Goal: Transaction & Acquisition: Purchase product/service

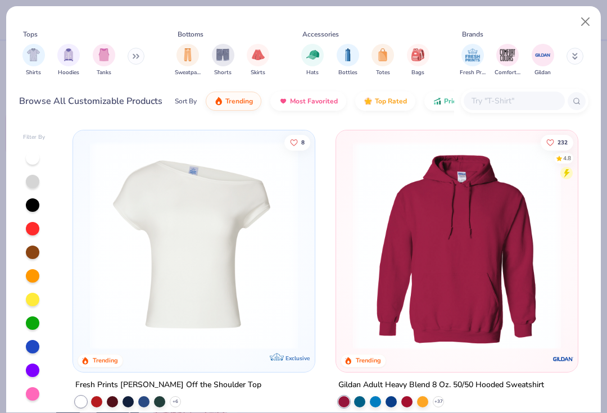
scroll to position [395, 0]
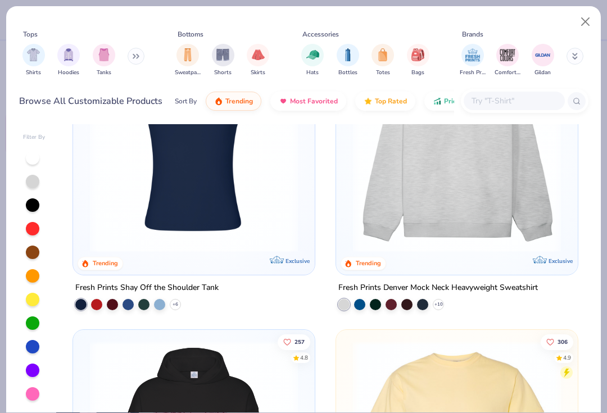
click at [458, 199] on img at bounding box center [457, 148] width 219 height 208
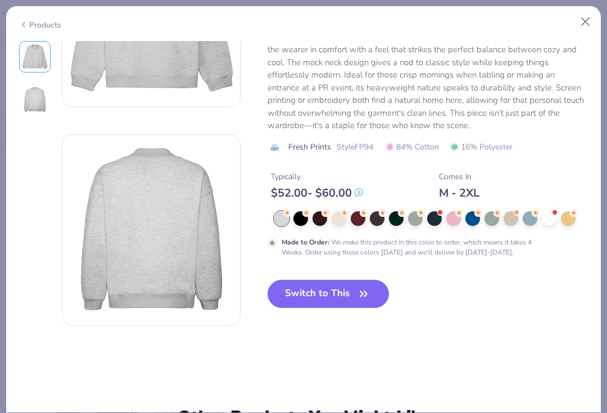
scroll to position [140, 0]
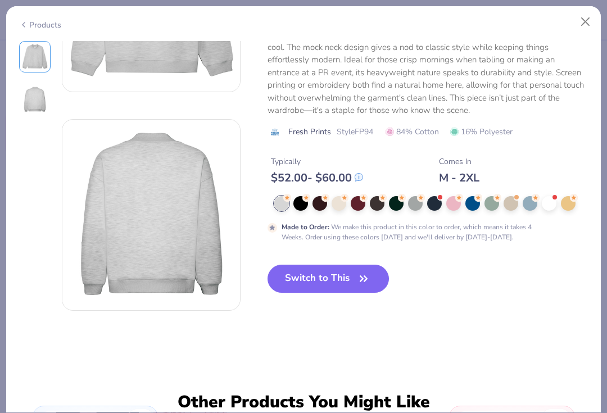
click at [356, 272] on icon "button" at bounding box center [364, 279] width 16 height 16
type textarea "x"
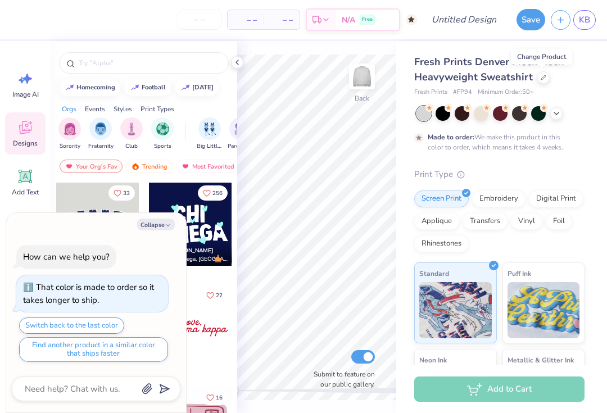
click at [192, 26] on input "number" at bounding box center [200, 20] width 44 height 20
click at [193, 20] on input "number" at bounding box center [200, 20] width 44 height 20
type input "10"
type textarea "x"
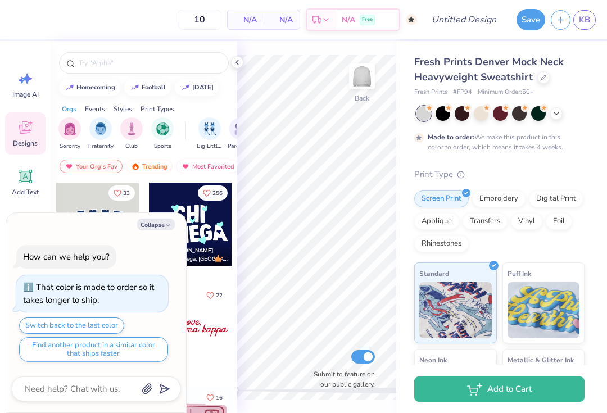
click at [161, 225] on button "Collapse" at bounding box center [156, 225] width 38 height 12
type input "50"
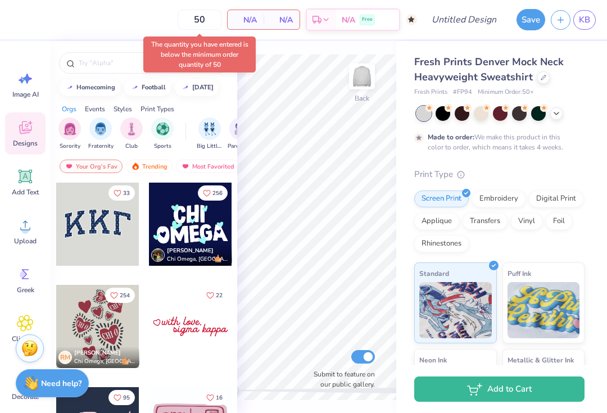
click at [94, 243] on div at bounding box center [97, 224] width 83 height 83
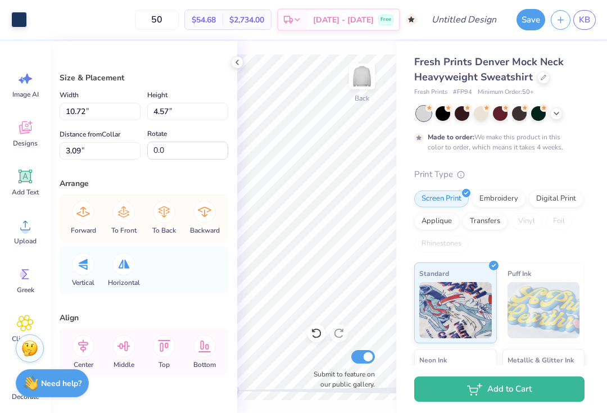
click at [550, 75] on div "Fresh Prints Denver Mock Neck Heavyweight Sweatshirt" at bounding box center [499, 70] width 170 height 30
click at [314, 337] on icon at bounding box center [317, 334] width 10 height 10
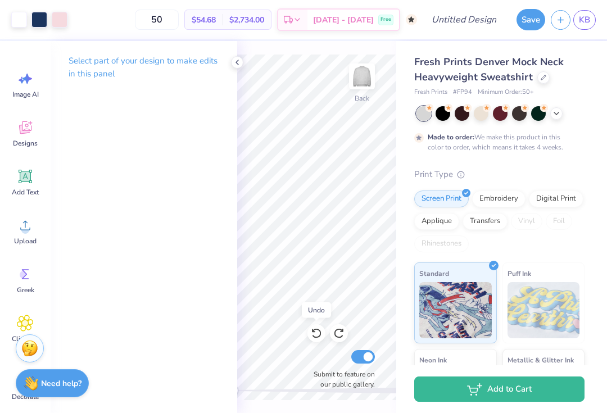
click at [312, 338] on icon at bounding box center [316, 333] width 11 height 11
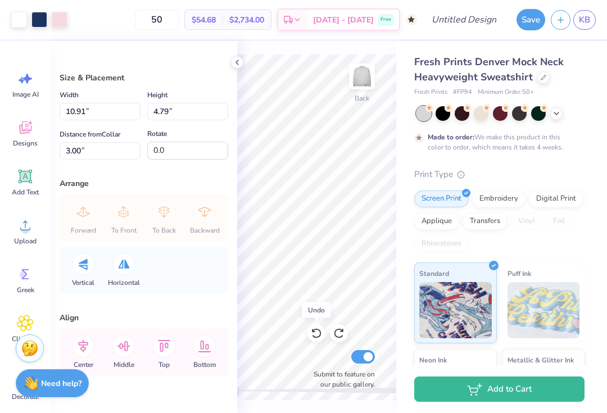
click at [316, 335] on icon at bounding box center [316, 333] width 11 height 11
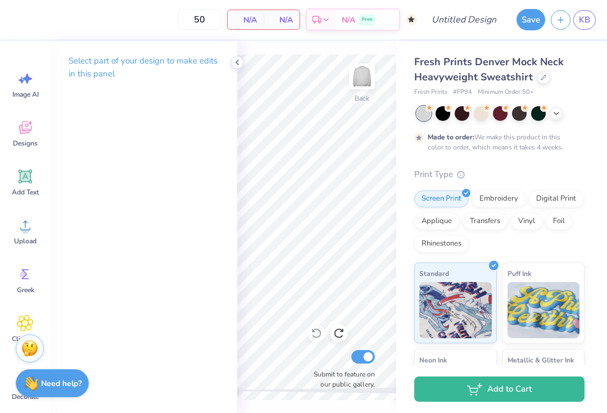
click at [545, 61] on span "Fresh Prints Denver Mock Neck Heavyweight Sweatshirt" at bounding box center [489, 69] width 150 height 29
click at [545, 60] on span "Fresh Prints Denver Mock Neck Heavyweight Sweatshirt" at bounding box center [489, 69] width 150 height 29
click at [539, 76] on div at bounding box center [544, 77] width 12 height 12
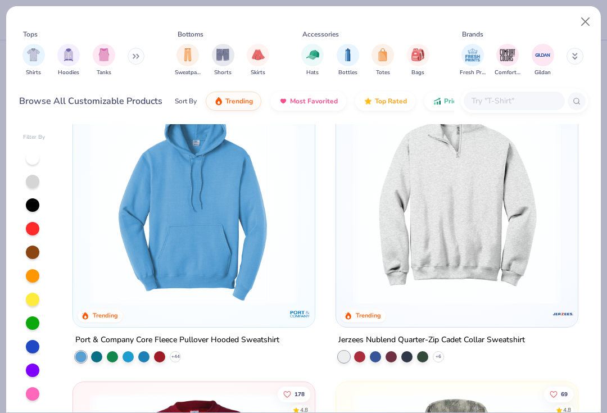
scroll to position [2126, 0]
click at [502, 197] on img at bounding box center [457, 200] width 219 height 208
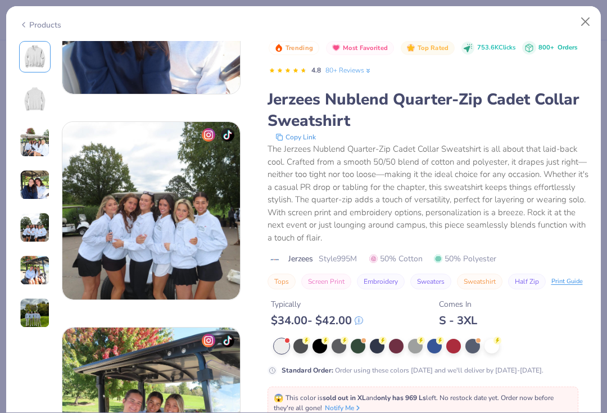
scroll to position [756, 0]
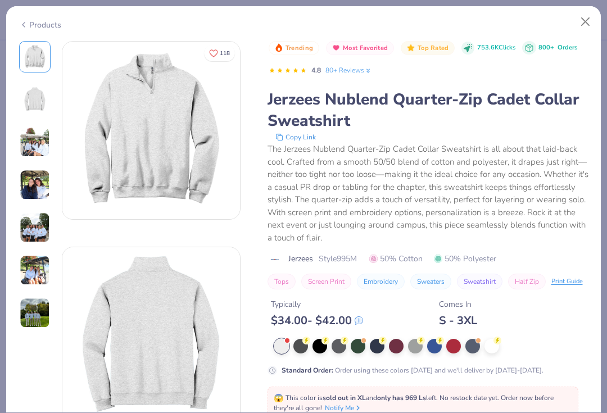
click at [28, 147] on img at bounding box center [35, 142] width 30 height 30
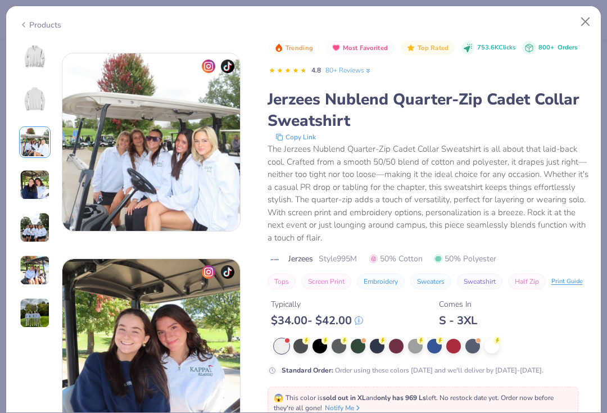
scroll to position [412, 0]
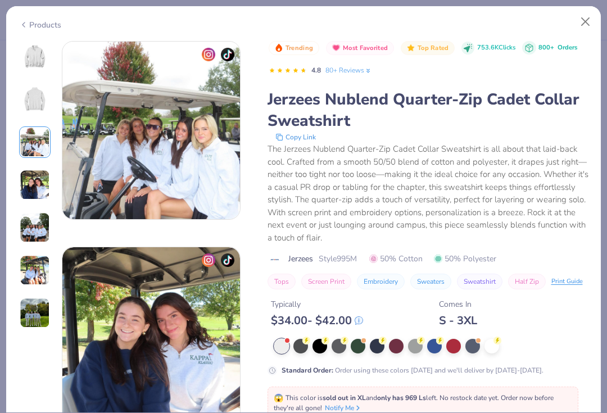
click at [31, 232] on img at bounding box center [35, 228] width 30 height 30
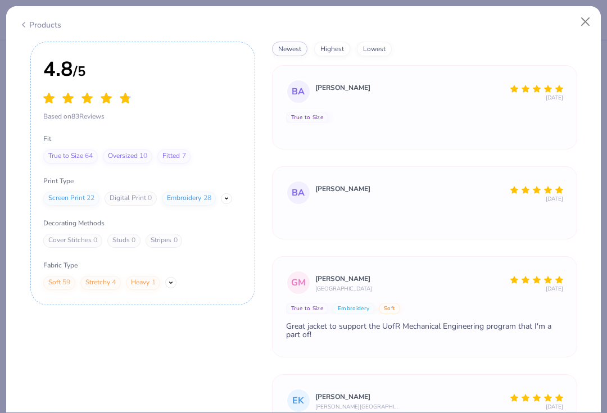
scroll to position [2149, 0]
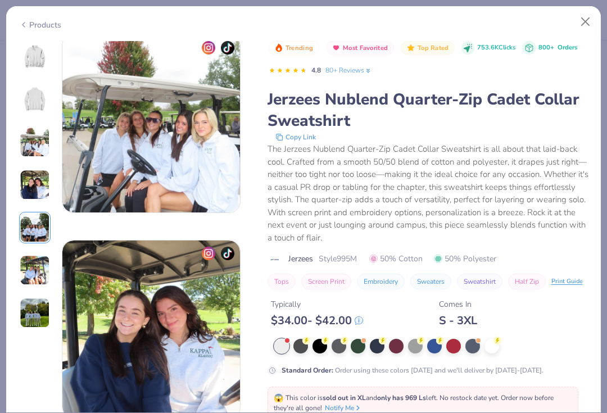
click at [19, 30] on div "Products" at bounding box center [303, 20] width 595 height 29
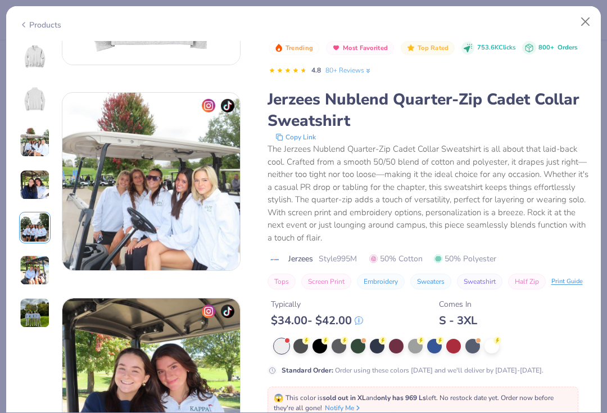
click at [24, 35] on div "Products 118 KC Kappa Kappa Gamma, [GEOGRAPHIC_DATA][US_STATE], [GEOGRAPHIC_DAT…" at bounding box center [304, 210] width 596 height 408
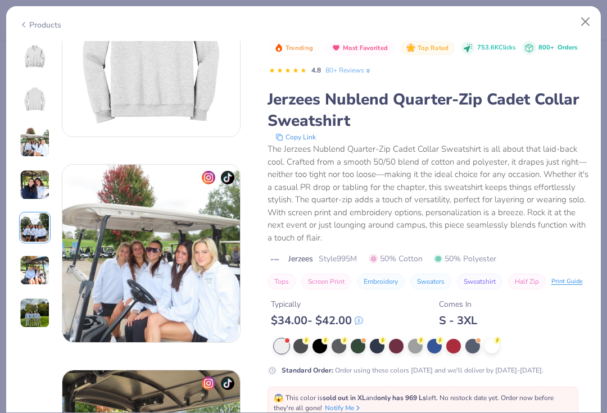
click at [30, 20] on div "Products" at bounding box center [40, 25] width 42 height 12
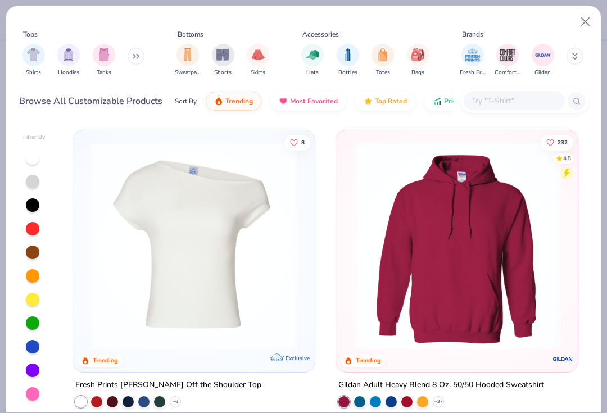
click at [130, 56] on button at bounding box center [136, 56] width 17 height 17
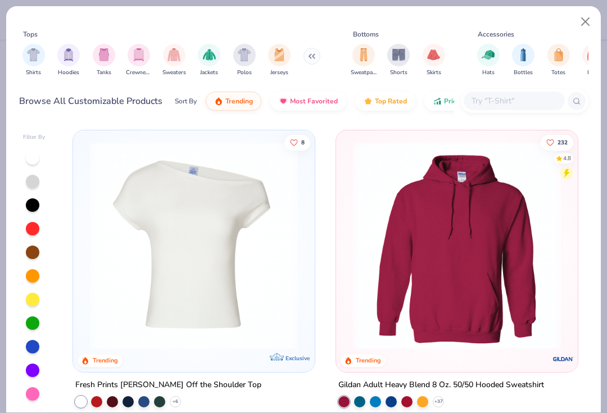
click at [300, 62] on div "Shirts Hoodies Tanks Crewnecks Sweaters Jackets Polos Jerseys" at bounding box center [171, 60] width 305 height 42
click at [312, 58] on icon at bounding box center [311, 56] width 7 height 6
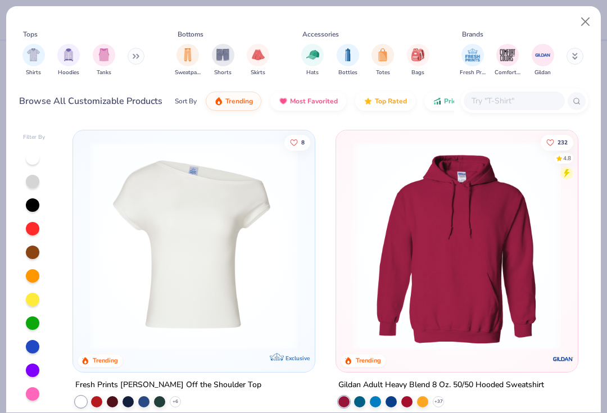
click at [308, 59] on img "filter for Hats" at bounding box center [312, 54] width 13 height 13
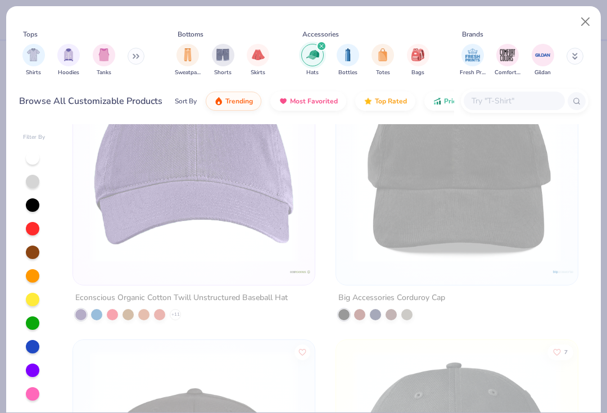
scroll to position [2764, 0]
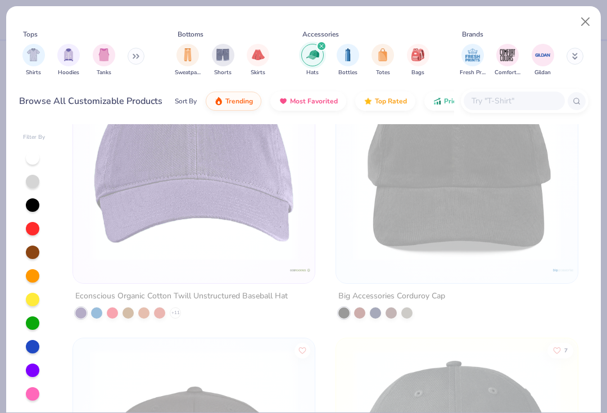
click at [115, 201] on img at bounding box center [193, 156] width 219 height 208
click at [582, 23] on button "Close" at bounding box center [585, 21] width 21 height 21
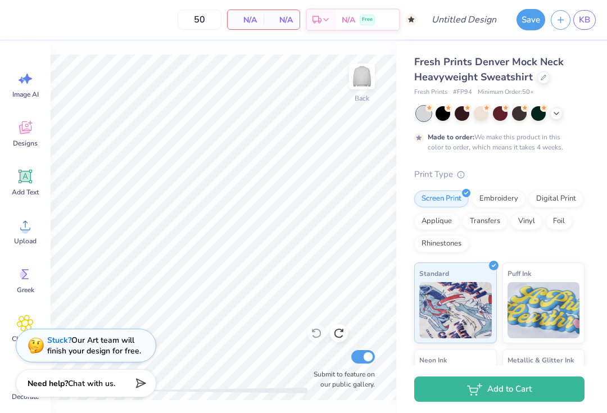
click at [506, 198] on div "Embroidery" at bounding box center [498, 199] width 53 height 17
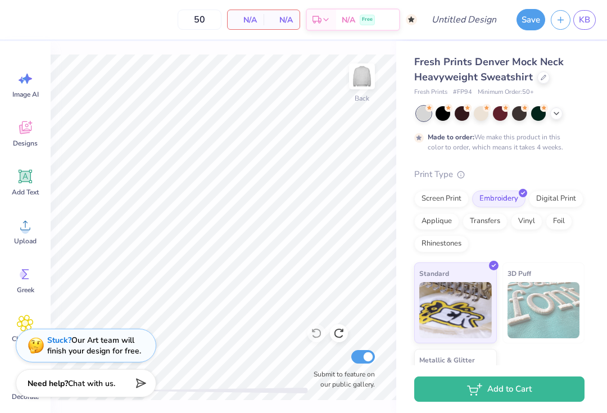
click at [538, 79] on div at bounding box center [544, 77] width 12 height 12
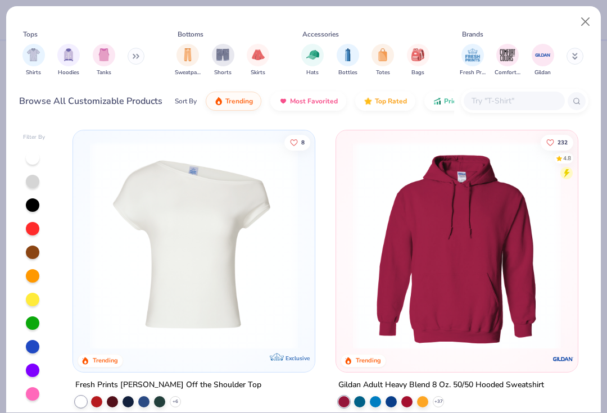
click at [309, 59] on img "filter for Hats" at bounding box center [312, 54] width 13 height 13
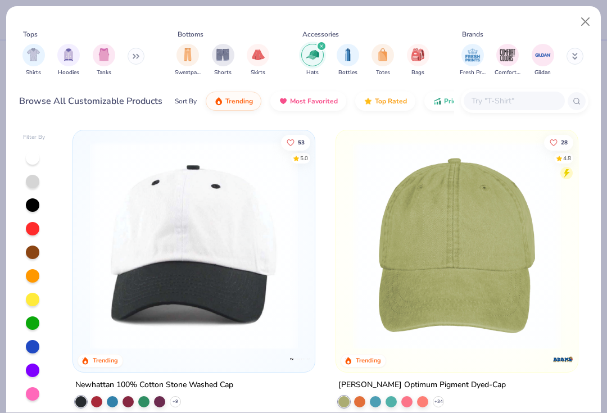
click at [126, 286] on img at bounding box center [193, 246] width 219 height 208
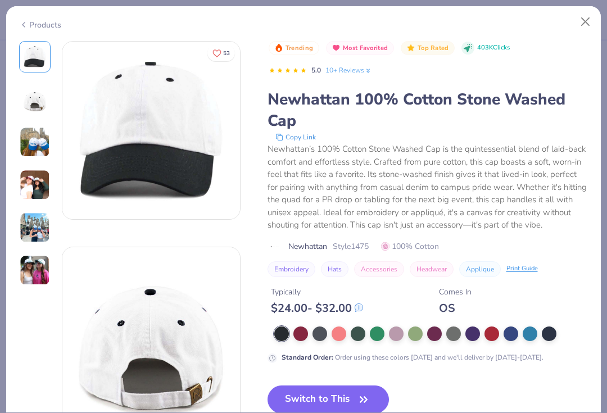
click at [25, 136] on img at bounding box center [35, 142] width 30 height 30
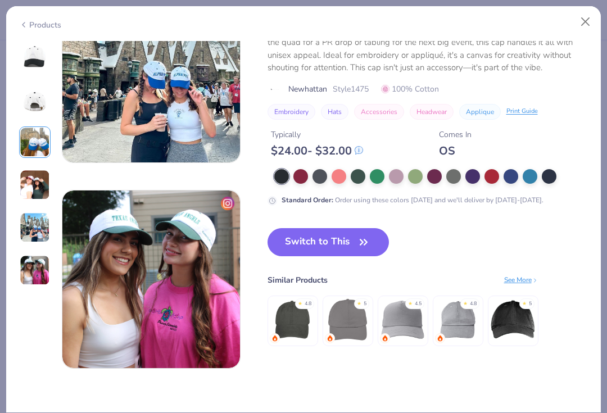
scroll to position [880, 0]
click at [506, 178] on div at bounding box center [511, 176] width 15 height 15
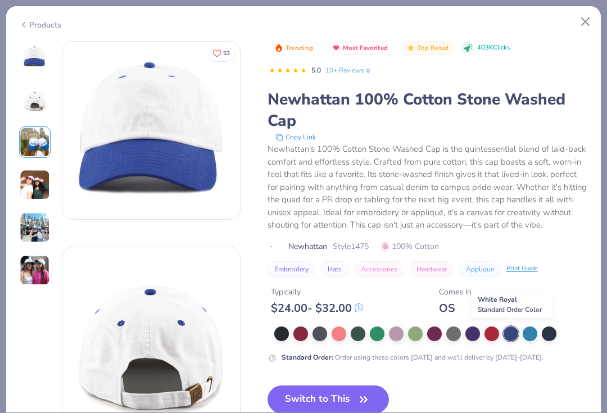
click at [218, 49] on icon "Like" at bounding box center [217, 52] width 8 height 7
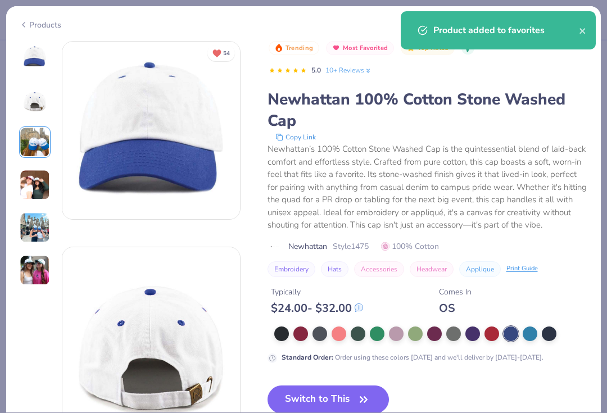
click at [597, 29] on div "Product added to favorites" at bounding box center [499, 34] width 200 height 51
click at [586, 29] on icon "close" at bounding box center [583, 30] width 8 height 9
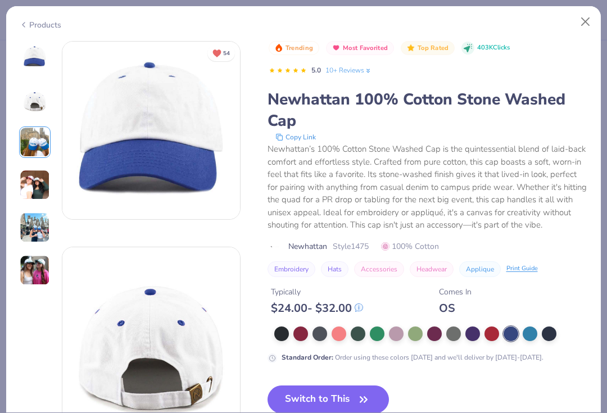
click at [587, 62] on button "close" at bounding box center [583, 68] width 8 height 13
click at [587, 21] on button "Close" at bounding box center [585, 21] width 21 height 21
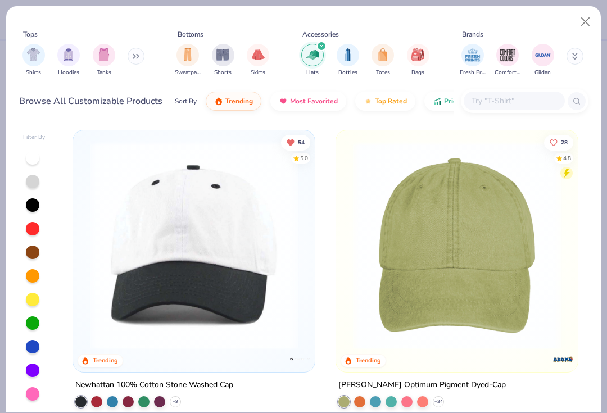
click at [318, 58] on img "filter for Hats" at bounding box center [312, 54] width 13 height 13
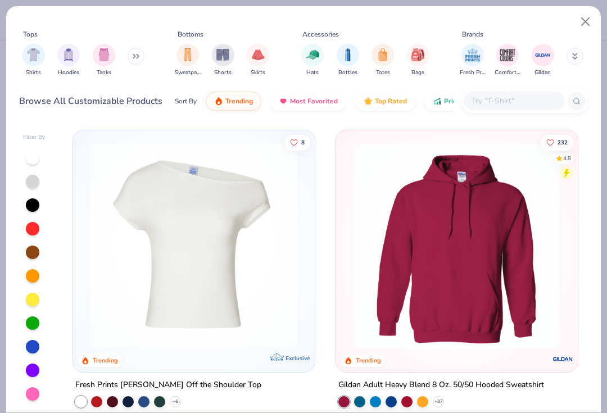
click at [260, 57] on img "filter for Skirts" at bounding box center [258, 54] width 13 height 13
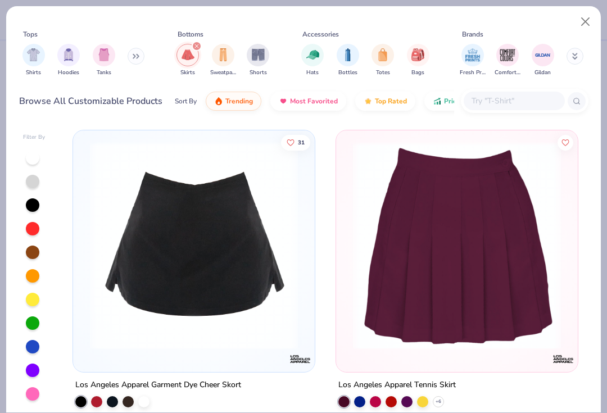
click at [193, 50] on div "filter for Skirts" at bounding box center [197, 46] width 10 height 10
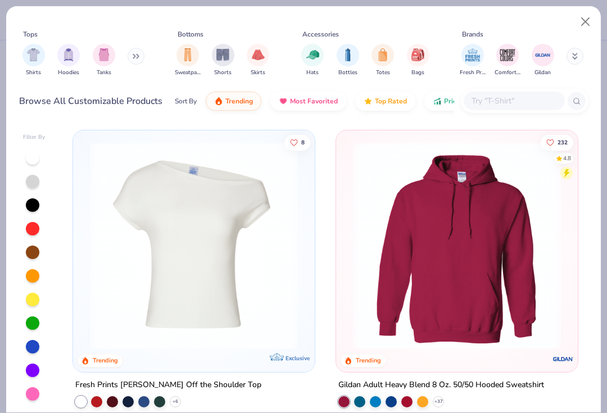
click at [222, 56] on img "filter for Shorts" at bounding box center [222, 54] width 13 height 13
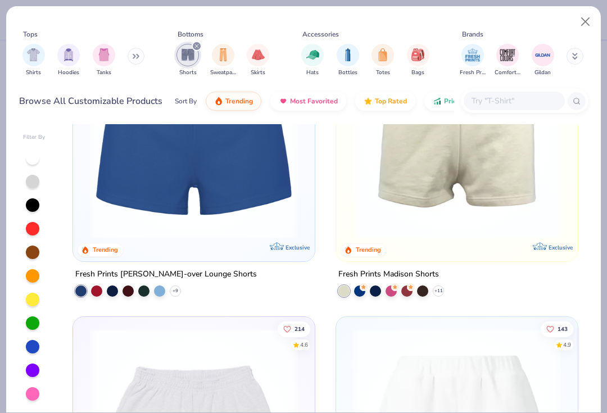
scroll to position [116, 0]
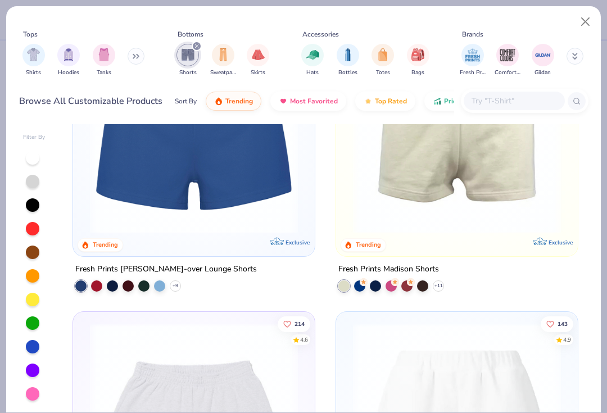
click at [225, 222] on img at bounding box center [193, 130] width 219 height 208
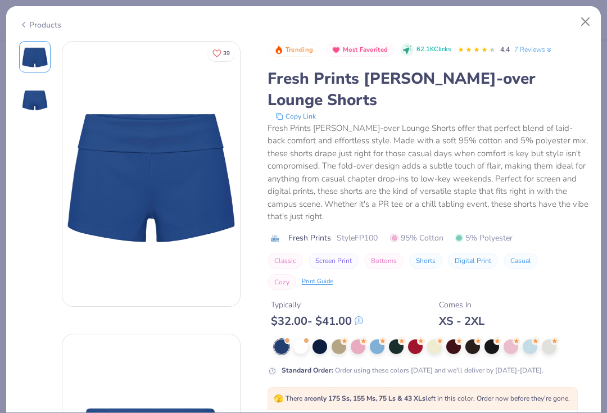
click at [583, 23] on button "Close" at bounding box center [585, 21] width 21 height 21
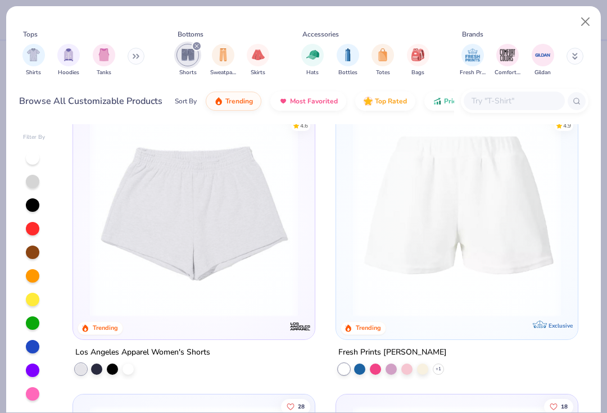
scroll to position [332, 0]
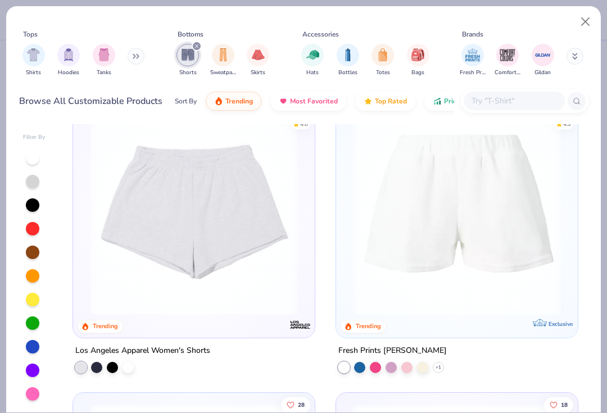
click at [516, 237] on img at bounding box center [457, 211] width 219 height 208
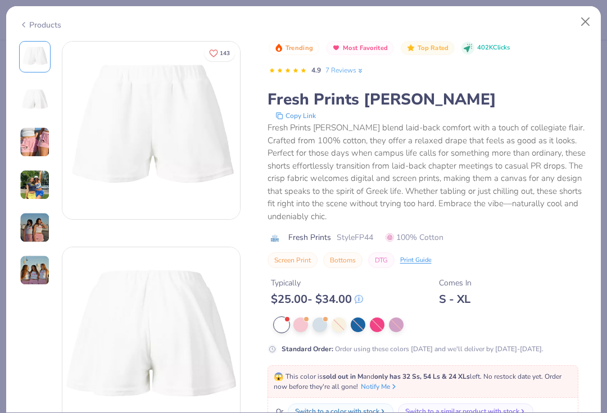
click at [355, 322] on div at bounding box center [358, 325] width 15 height 15
click at [36, 195] on img at bounding box center [35, 185] width 30 height 30
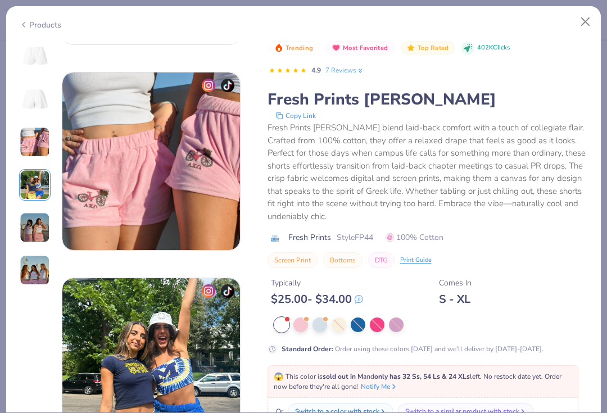
scroll to position [617, 0]
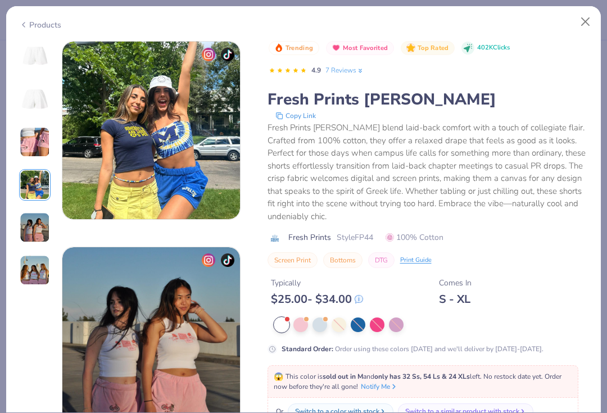
click at [585, 21] on button "Close" at bounding box center [585, 21] width 21 height 21
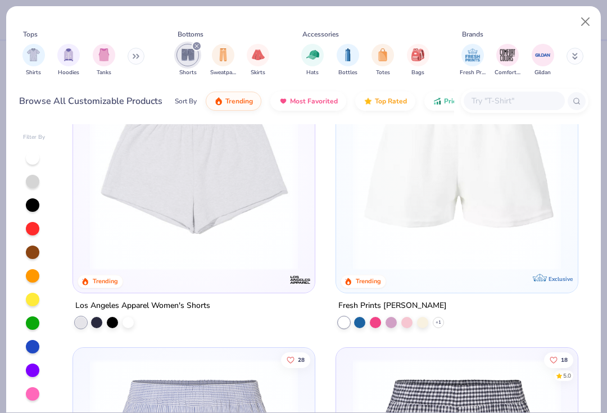
scroll to position [378, 0]
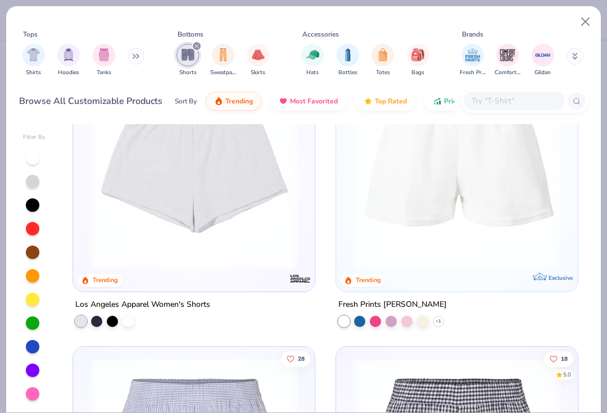
click at [234, 213] on img at bounding box center [193, 165] width 219 height 208
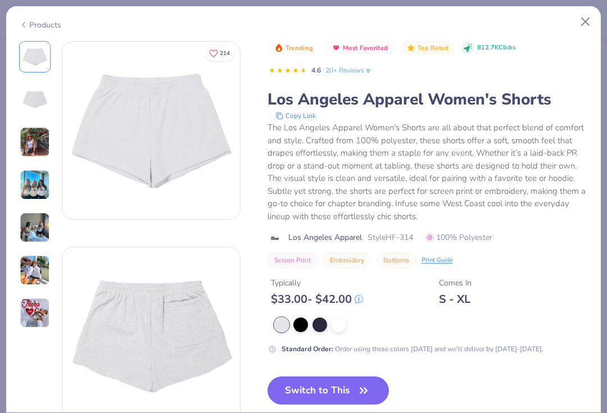
click at [30, 151] on img at bounding box center [35, 142] width 30 height 30
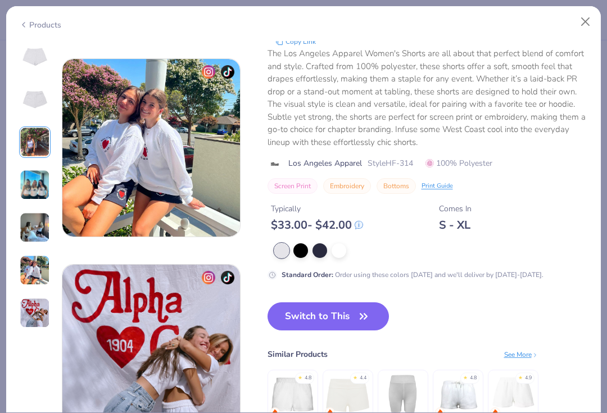
scroll to position [1010, 0]
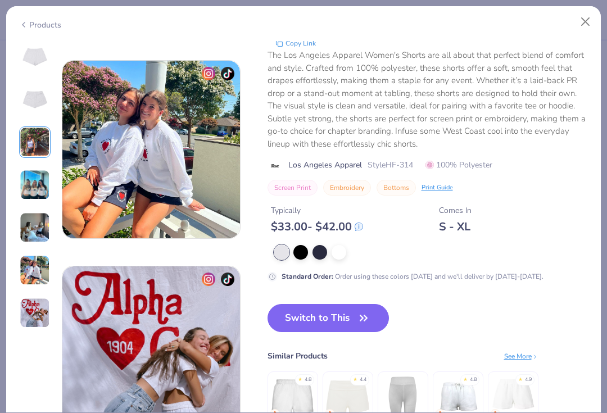
click at [588, 20] on button "Close" at bounding box center [585, 21] width 21 height 21
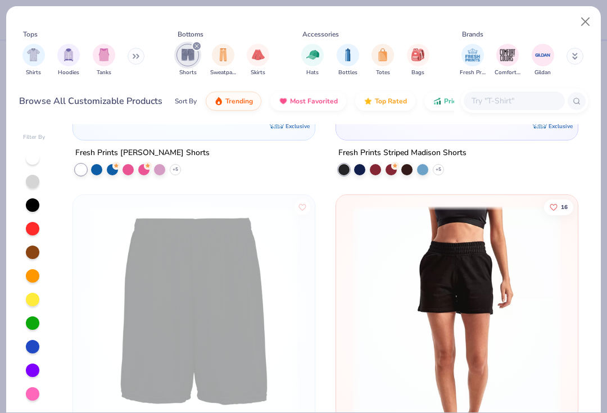
scroll to position [2316, 0]
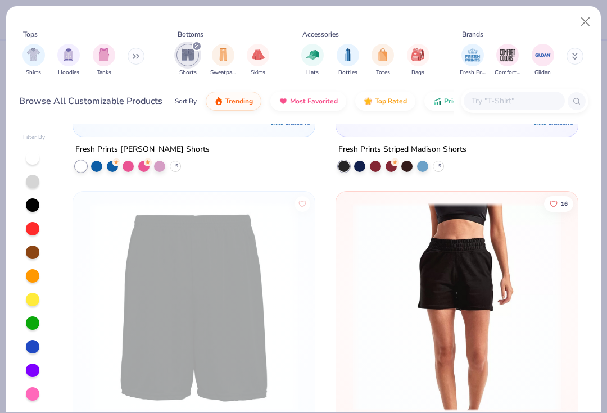
click at [192, 44] on div "filter for Shorts" at bounding box center [197, 46] width 10 height 10
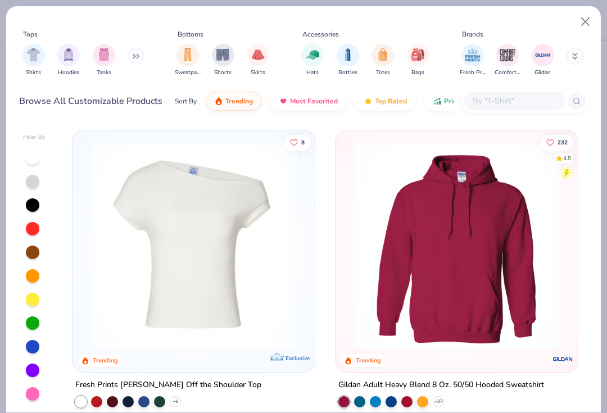
click at [189, 57] on img "filter for Sweatpants" at bounding box center [188, 54] width 12 height 13
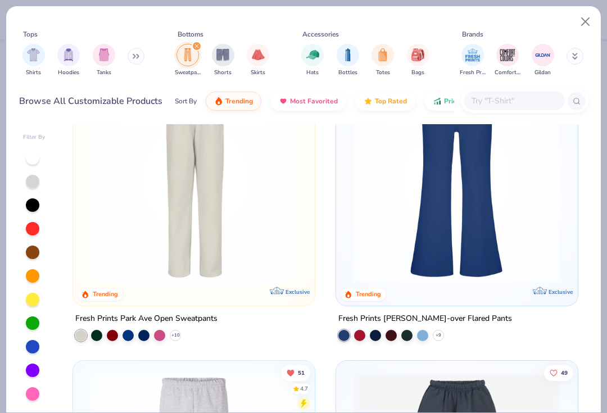
scroll to position [391, 0]
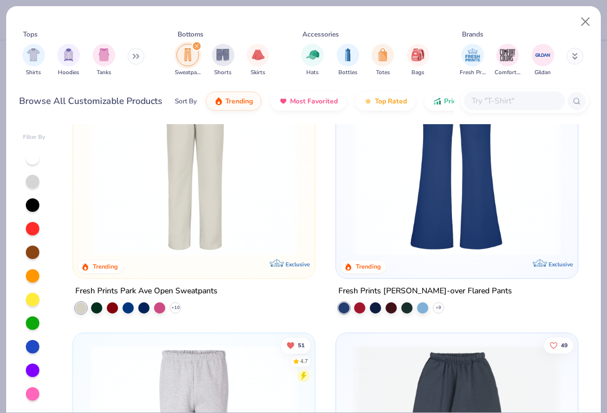
click at [484, 232] on img at bounding box center [457, 151] width 219 height 208
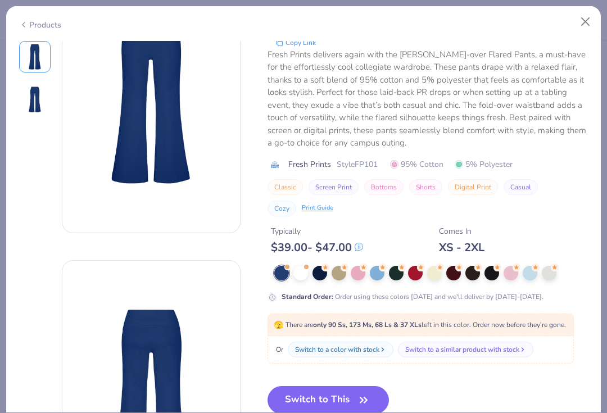
click at [592, 21] on button "Close" at bounding box center [585, 21] width 21 height 21
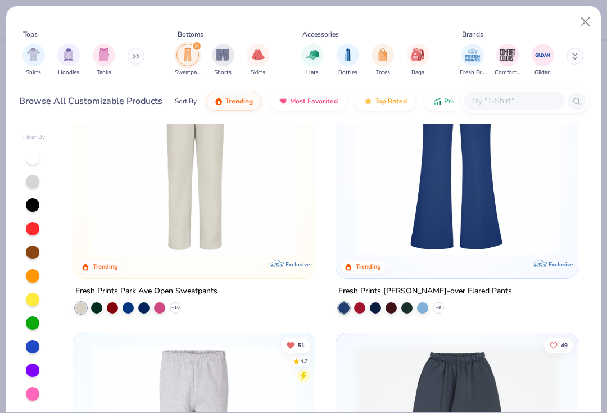
click at [592, 21] on button "Close" at bounding box center [585, 21] width 21 height 21
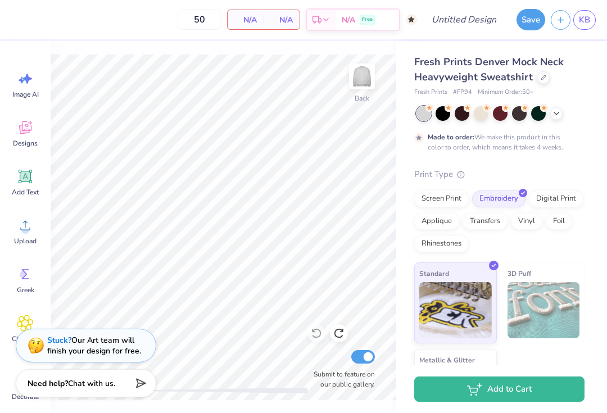
click at [527, 75] on span "Fresh Prints Denver Mock Neck Heavyweight Sweatshirt" at bounding box center [489, 69] width 150 height 29
click at [541, 75] on icon at bounding box center [544, 78] width 6 height 6
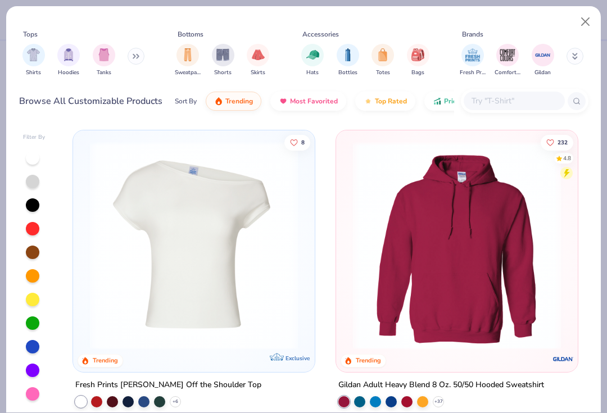
click at [68, 57] on img "filter for Hoodies" at bounding box center [68, 54] width 12 height 13
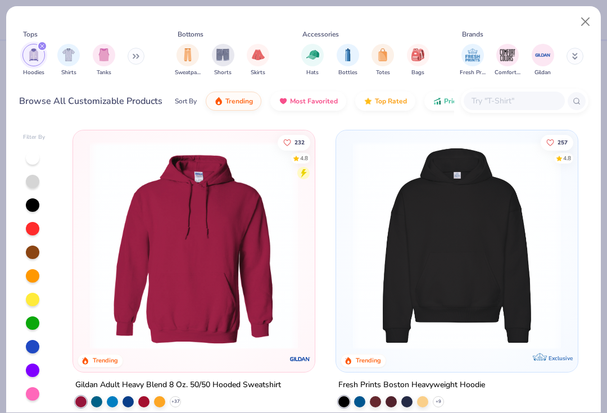
click at [129, 56] on button at bounding box center [136, 56] width 17 height 17
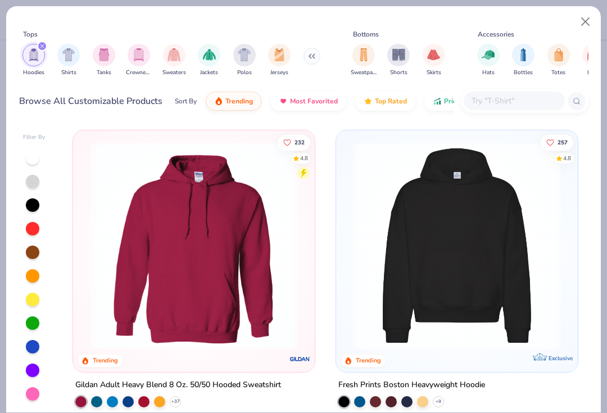
click at [133, 61] on div "filter for Crewnecks" at bounding box center [139, 55] width 22 height 22
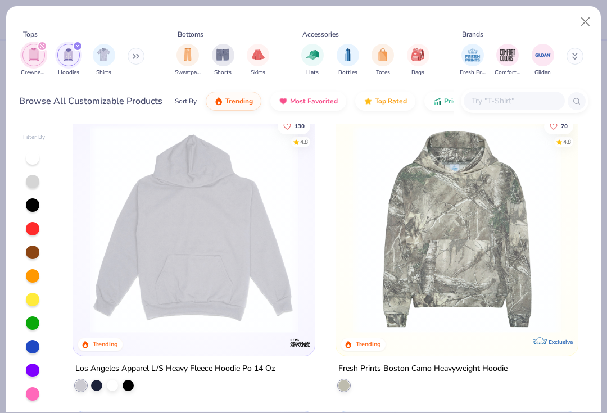
scroll to position [610, 0]
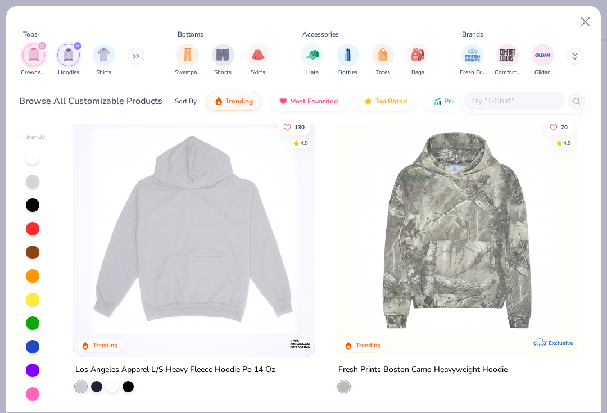
click at [239, 233] on img at bounding box center [193, 231] width 219 height 208
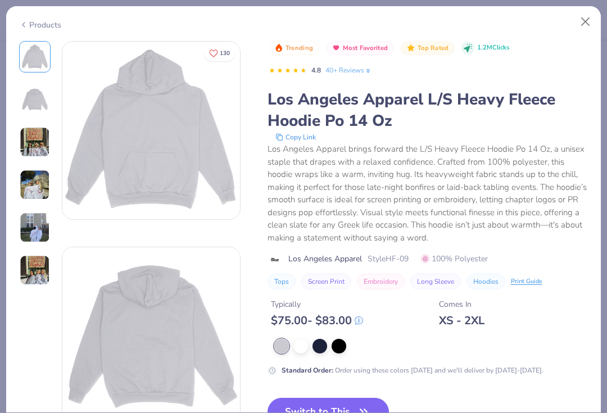
click at [38, 178] on img at bounding box center [35, 185] width 30 height 30
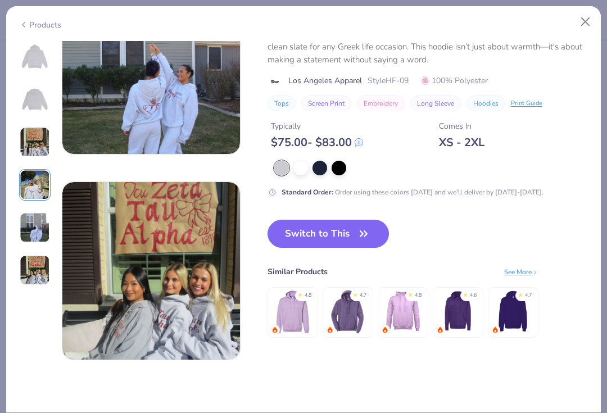
scroll to position [896, 0]
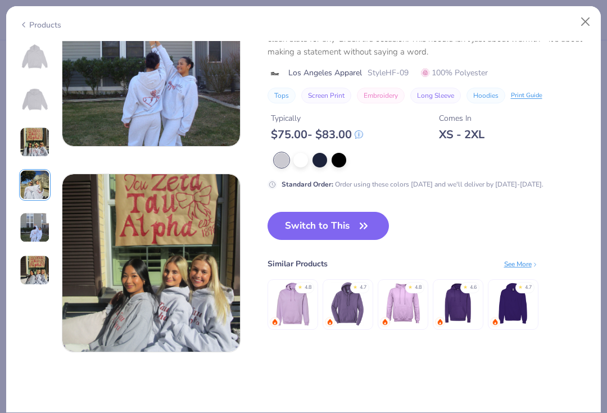
click at [584, 21] on button "Close" at bounding box center [585, 21] width 21 height 21
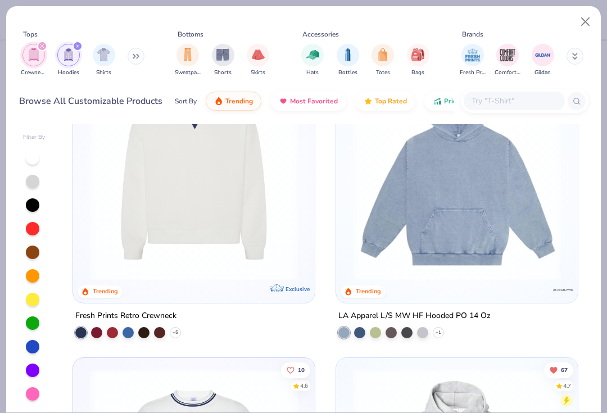
scroll to position [964, 0]
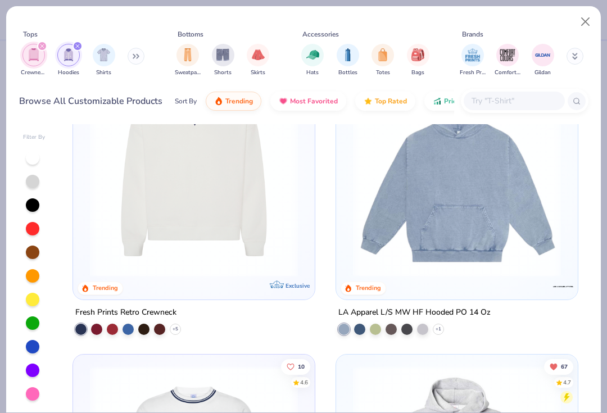
click at [481, 242] on img at bounding box center [457, 173] width 219 height 208
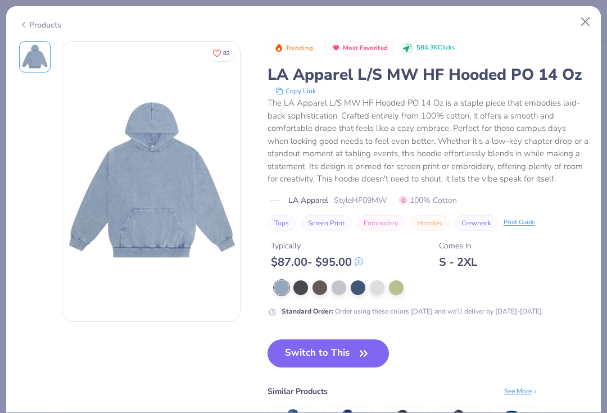
click at [592, 24] on button "Close" at bounding box center [585, 21] width 21 height 21
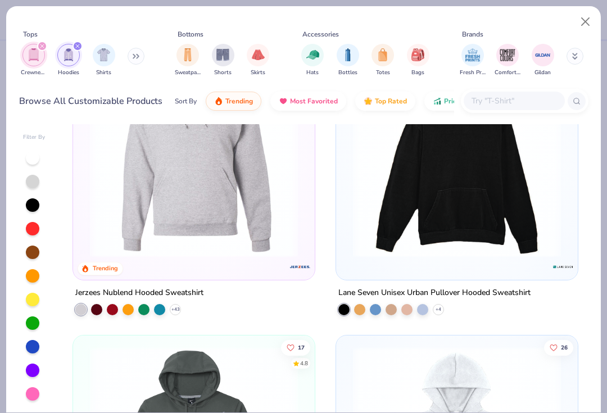
scroll to position [3066, 0]
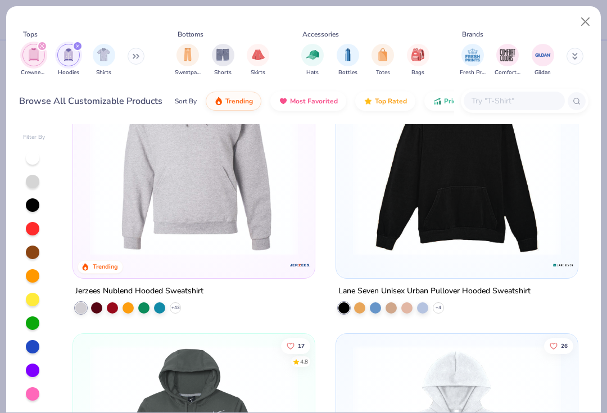
click at [216, 213] on img at bounding box center [193, 152] width 219 height 208
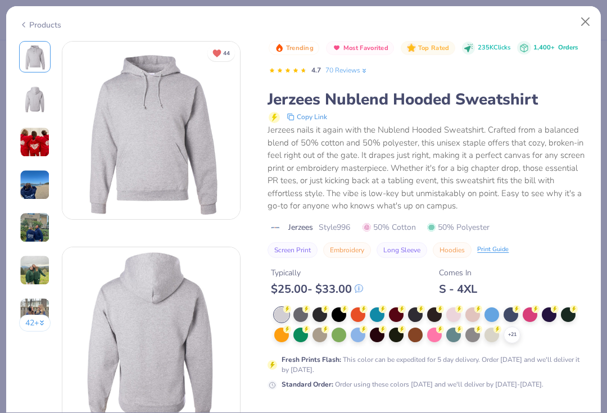
click at [35, 151] on img at bounding box center [35, 142] width 30 height 30
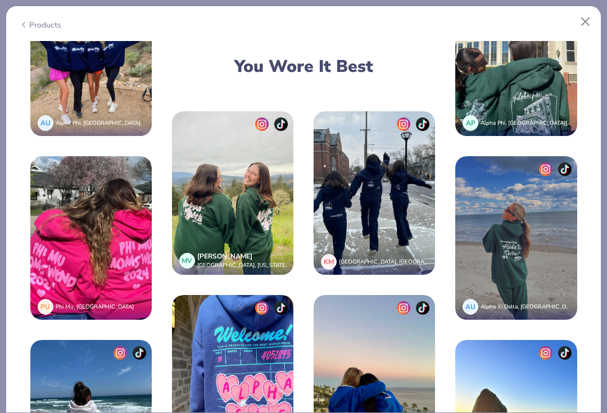
scroll to position [1603, 0]
click at [349, 295] on img at bounding box center [374, 377] width 121 height 164
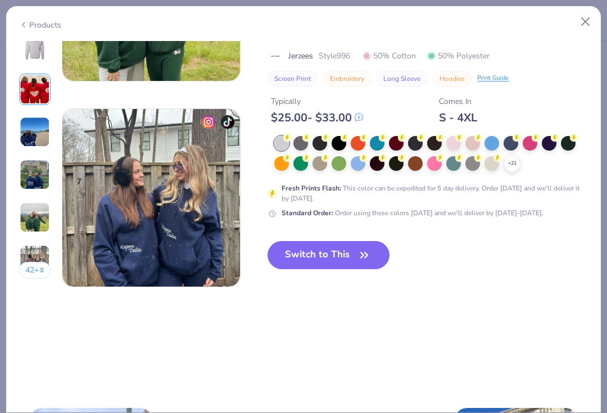
scroll to position [1167, 0]
click at [330, 262] on button "Switch to This" at bounding box center [329, 255] width 122 height 28
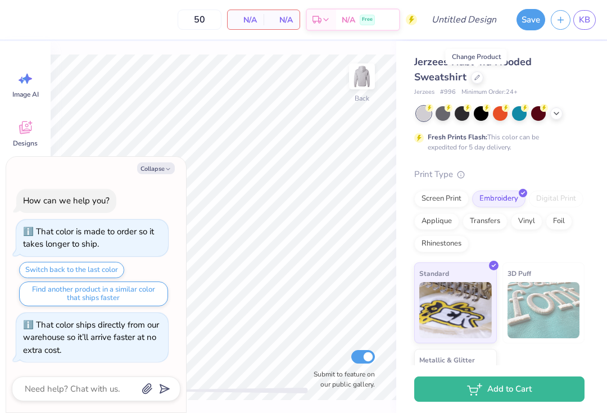
click at [158, 172] on button "Collapse" at bounding box center [156, 169] width 38 height 12
type textarea "x"
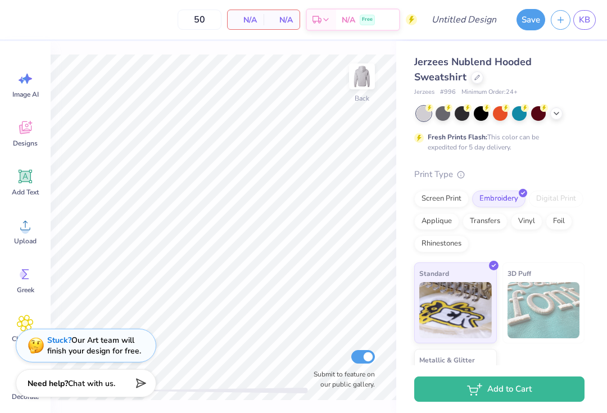
click at [366, 80] on img at bounding box center [362, 76] width 22 height 22
click at [556, 112] on icon at bounding box center [556, 113] width 9 height 9
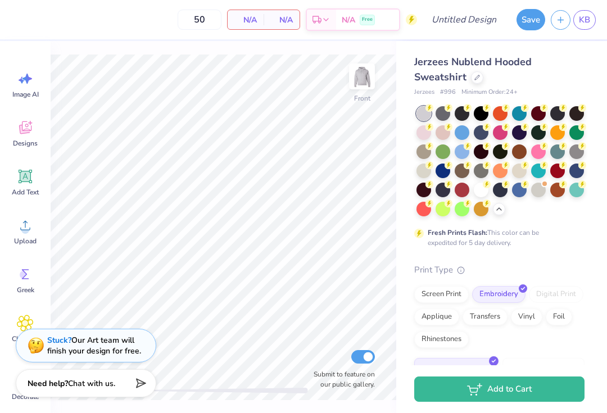
click at [444, 169] on div at bounding box center [443, 171] width 15 height 15
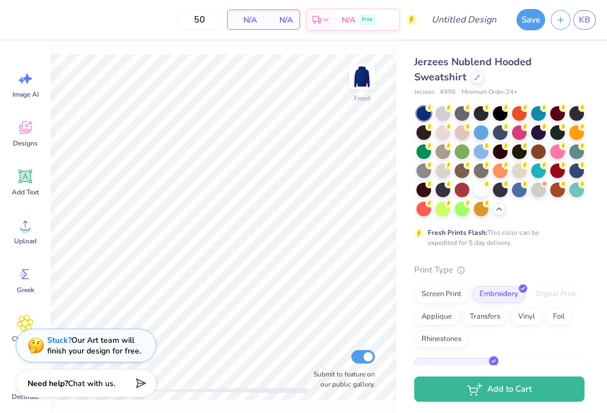
click at [25, 186] on div "Add Text" at bounding box center [25, 182] width 40 height 42
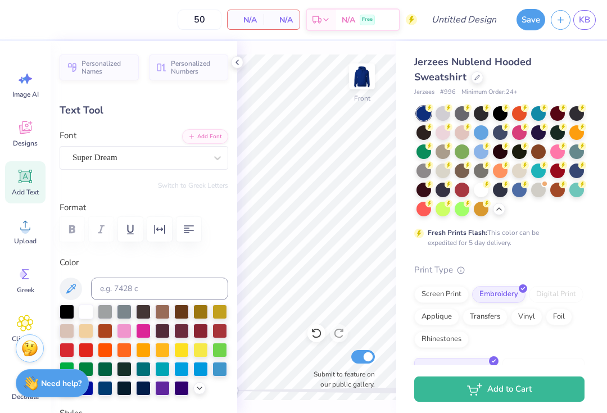
click at [22, 179] on icon at bounding box center [25, 177] width 11 height 11
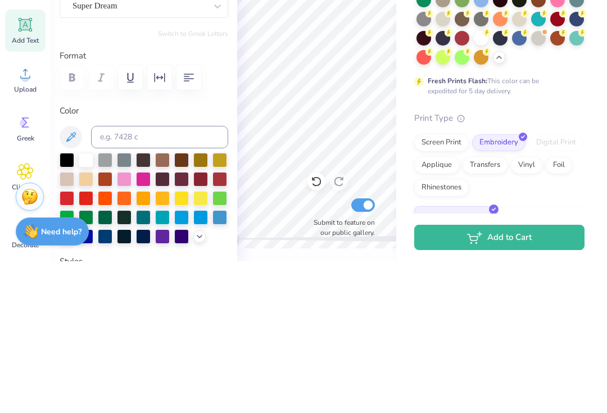
scroll to position [0, 1]
type textarea "T"
type textarea "DOK"
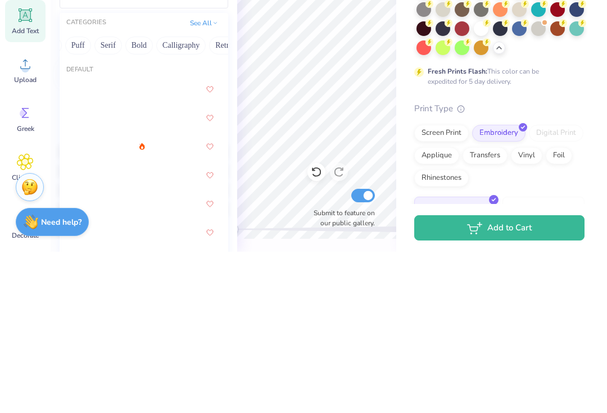
scroll to position [0, 101]
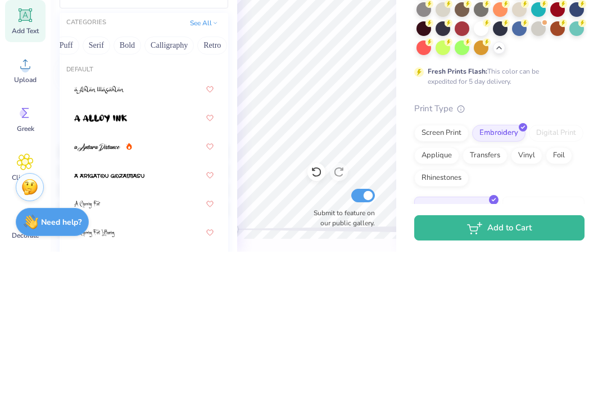
click at [129, 198] on button "Bold" at bounding box center [128, 207] width 28 height 18
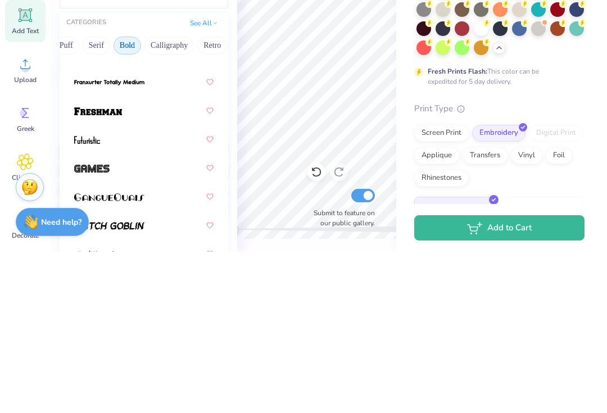
scroll to position [558, 0]
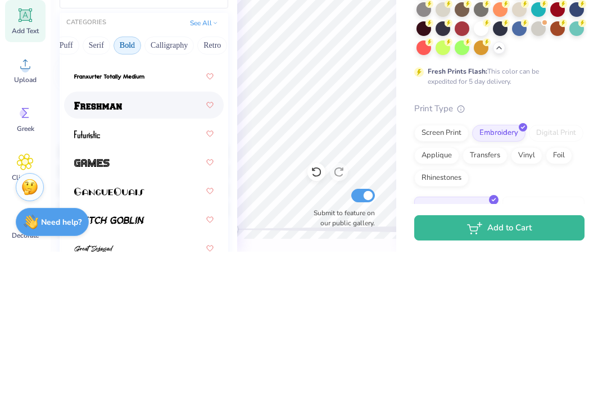
click at [85, 263] on img at bounding box center [98, 267] width 48 height 8
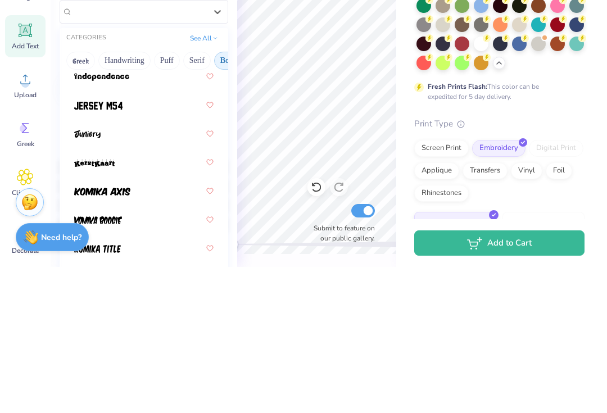
scroll to position [889, 0]
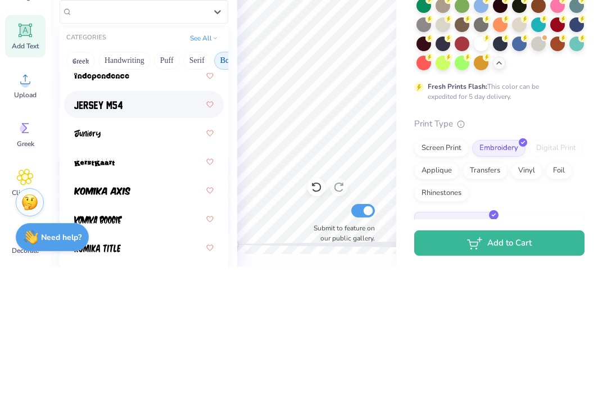
click at [90, 247] on img at bounding box center [98, 251] width 48 height 8
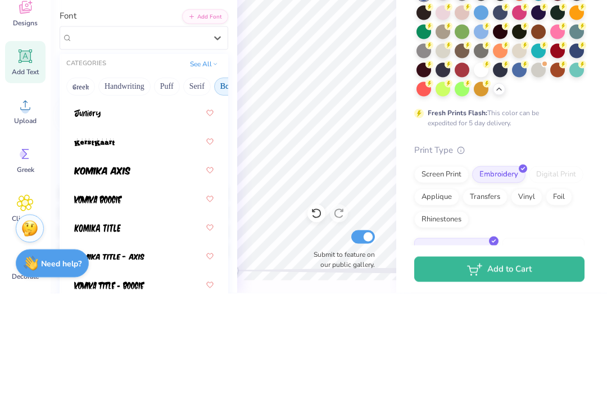
scroll to position [927, 0]
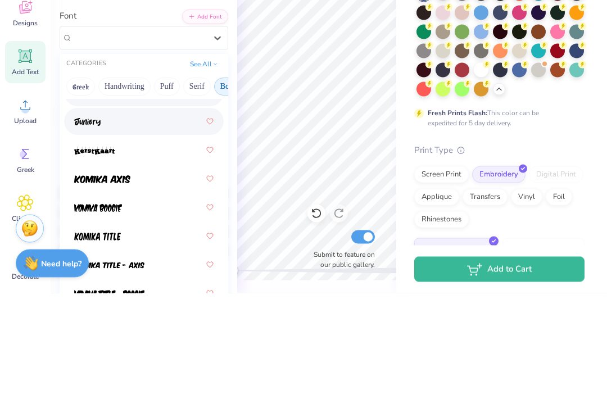
click at [85, 238] on img at bounding box center [87, 242] width 26 height 8
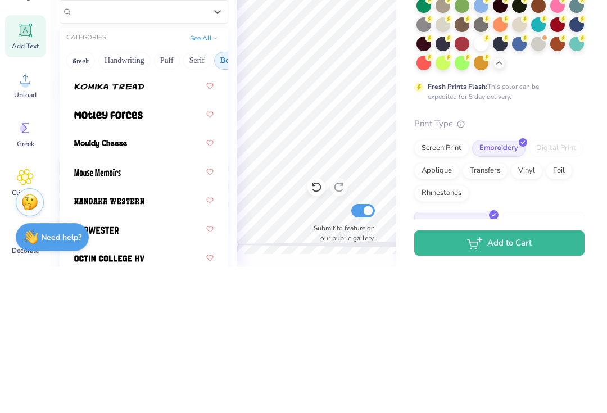
scroll to position [1307, 0]
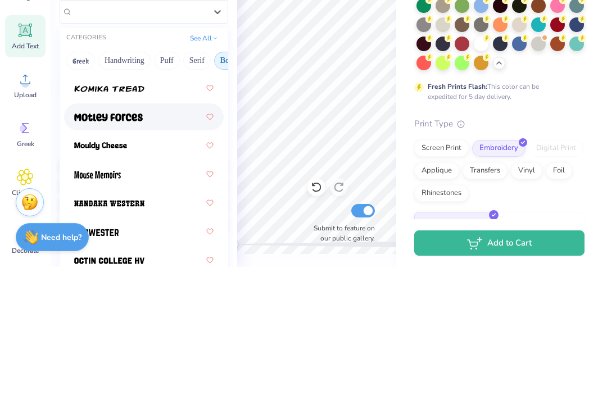
click at [94, 260] on img at bounding box center [108, 264] width 69 height 8
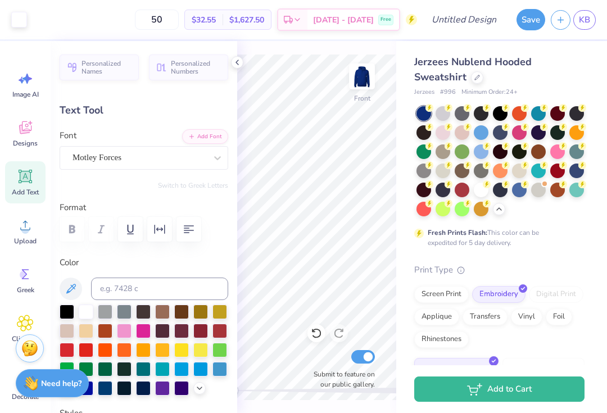
type input "5.00"
type input "2.10"
type input "14.70"
type input "9.20"
type input "3.87"
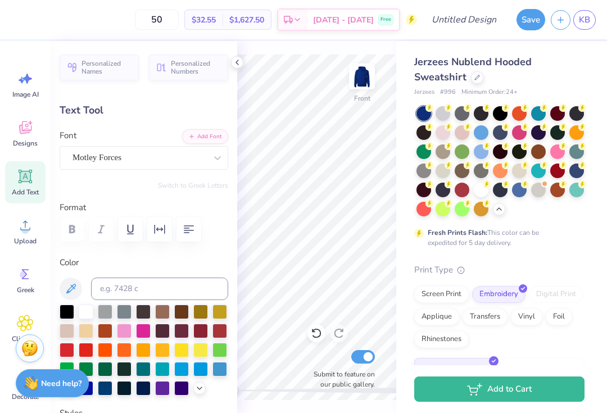
type input "12.93"
click at [26, 191] on span "Add Text" at bounding box center [25, 192] width 27 height 9
type input "6.99"
type input "2.02"
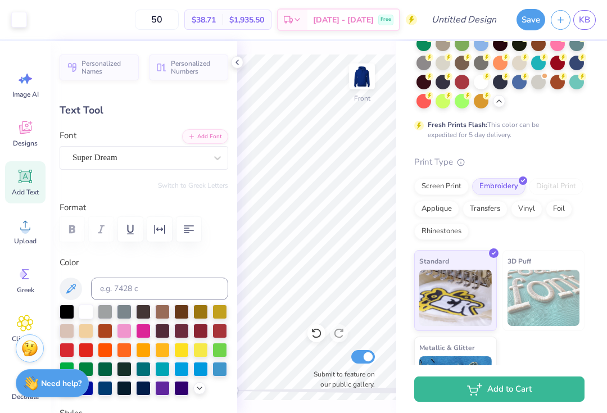
type input "9.36"
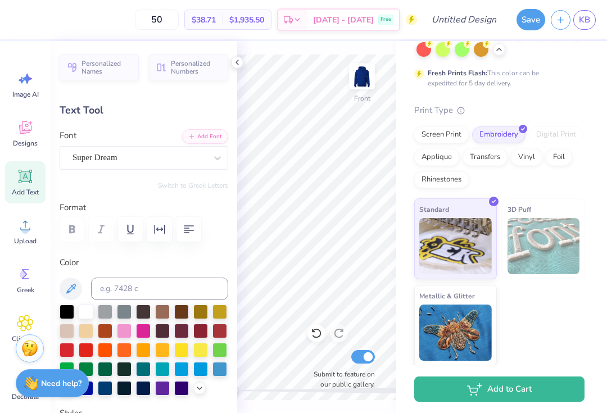
type textarea "d"
type textarea "Delta Omega"
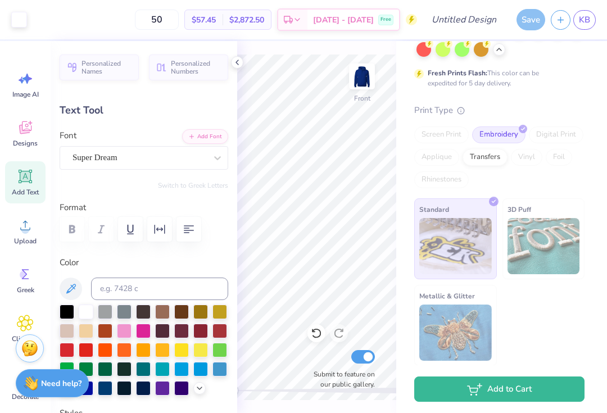
type input "15.88"
type input "2.42"
type input "9.17"
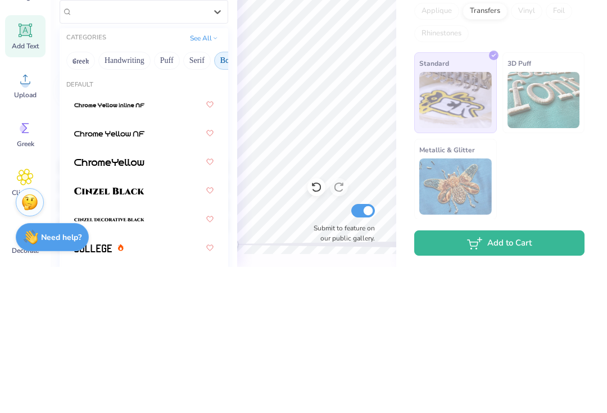
click at [118, 198] on button "Handwriting" at bounding box center [124, 207] width 52 height 18
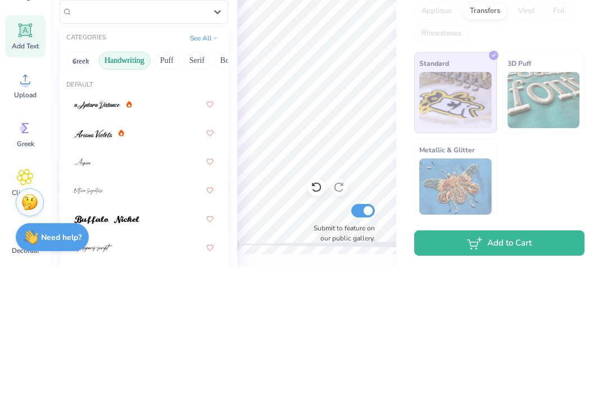
scroll to position [56, 0]
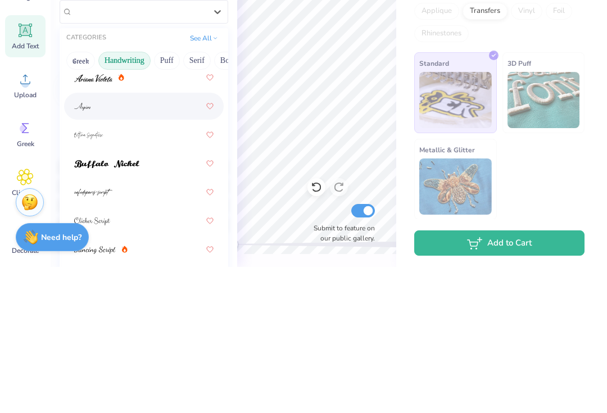
click at [148, 242] on div at bounding box center [143, 252] width 139 height 20
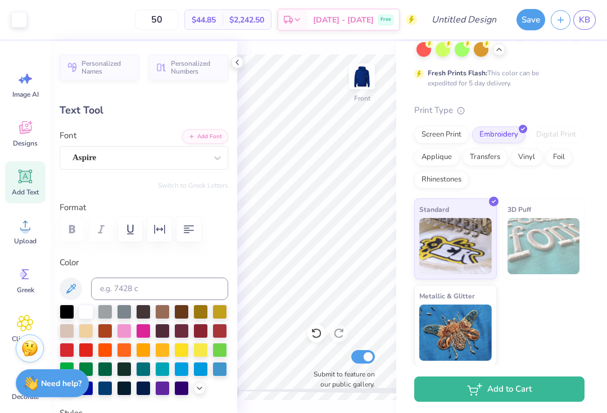
type input "10.40"
type input "2.58"
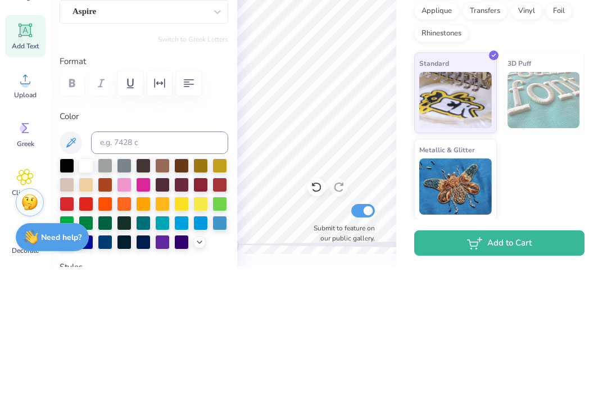
scroll to position [0, 2]
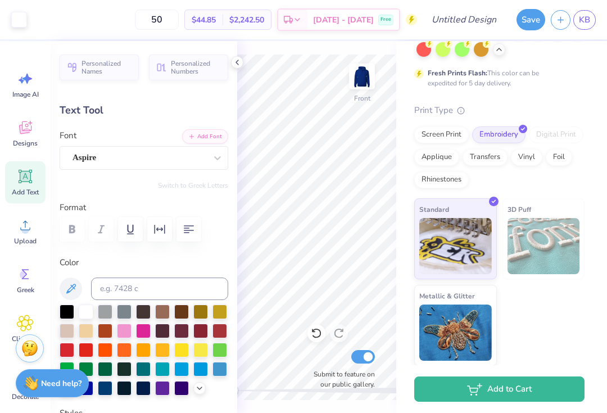
type input "12.30"
type input "9.20"
type input "3.87"
type input "6.02"
type input "10.40"
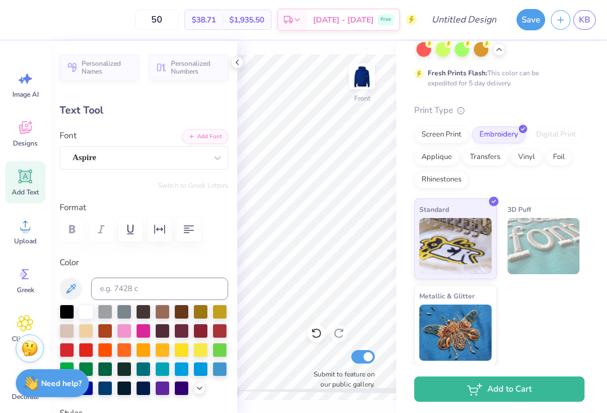
type input "2.58"
type input "5.00"
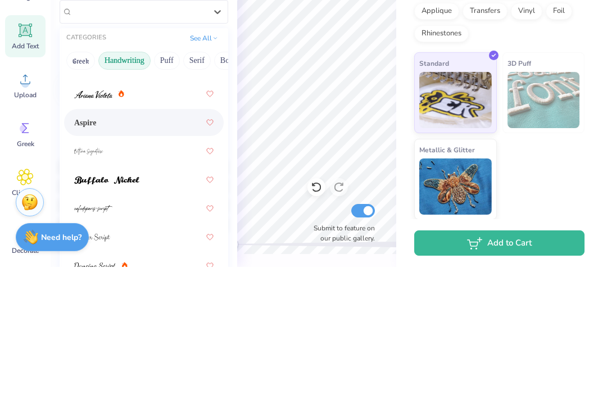
scroll to position [38, 0]
click at [91, 324] on img at bounding box center [106, 328] width 65 height 8
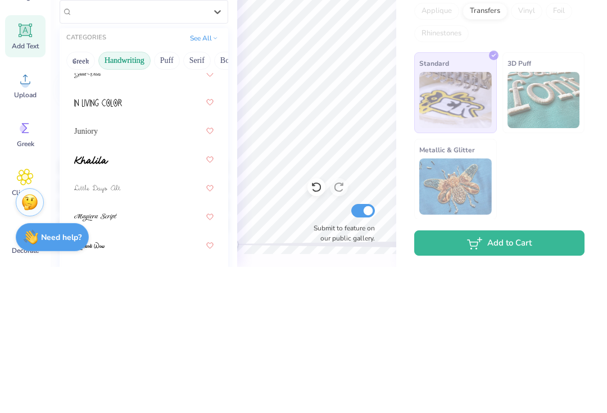
scroll to position [293, 0]
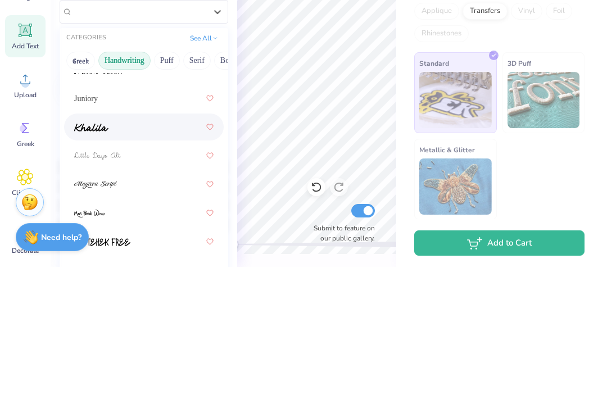
click at [91, 270] on img at bounding box center [91, 274] width 34 height 8
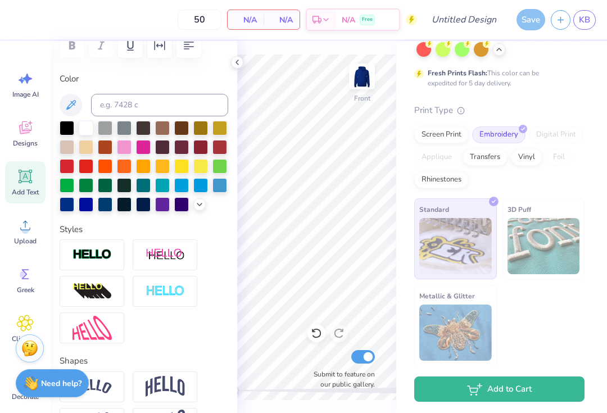
scroll to position [184, 0]
click at [87, 254] on img at bounding box center [92, 255] width 39 height 13
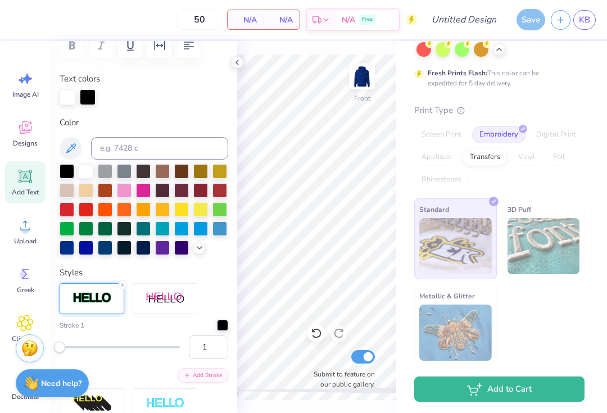
click at [85, 204] on div at bounding box center [86, 209] width 15 height 15
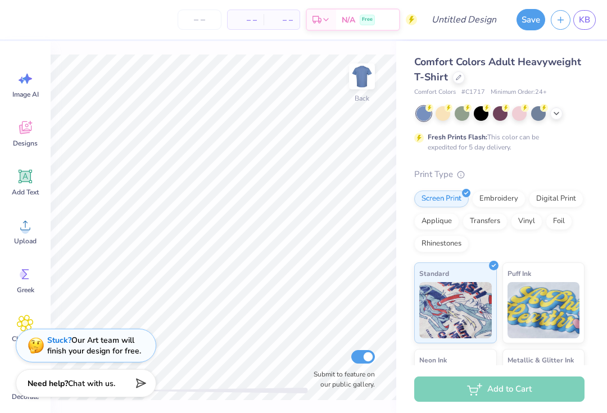
click at [461, 75] on icon at bounding box center [459, 78] width 6 height 6
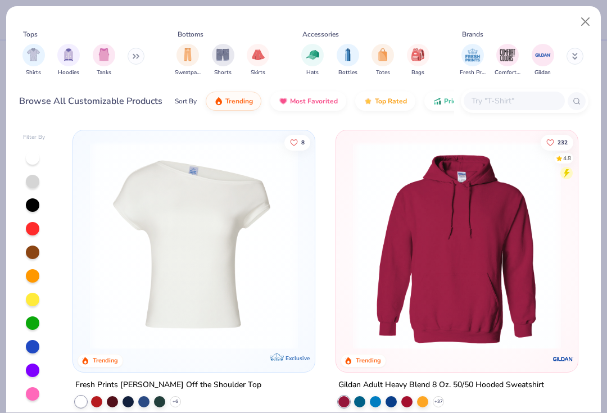
click at [573, 60] on icon at bounding box center [575, 56] width 6 height 7
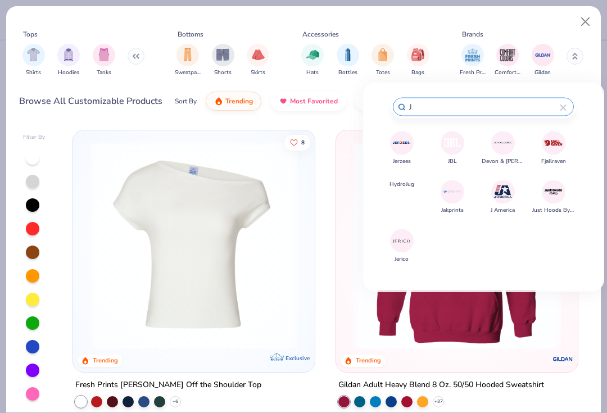
type input "J"
click at [401, 146] on img at bounding box center [402, 143] width 20 height 20
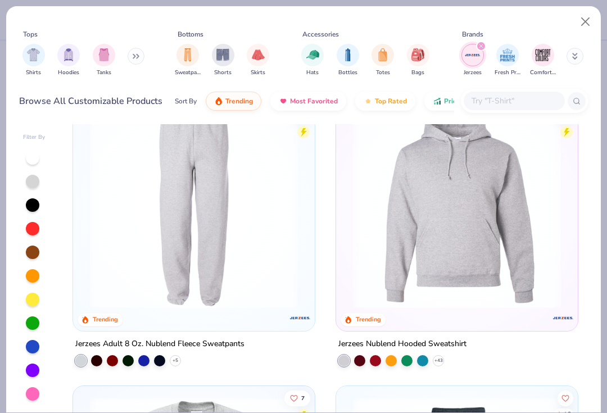
scroll to position [358, 0]
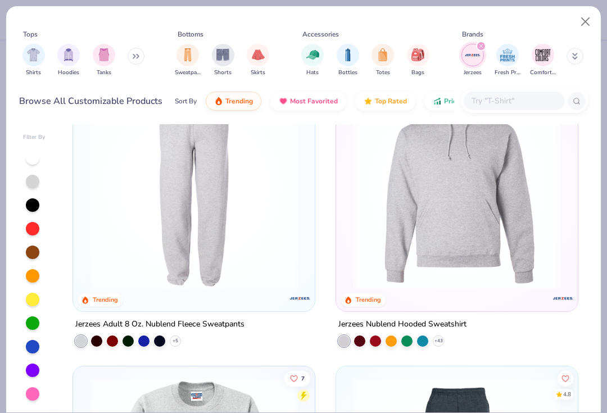
click at [463, 229] on img at bounding box center [457, 184] width 219 height 208
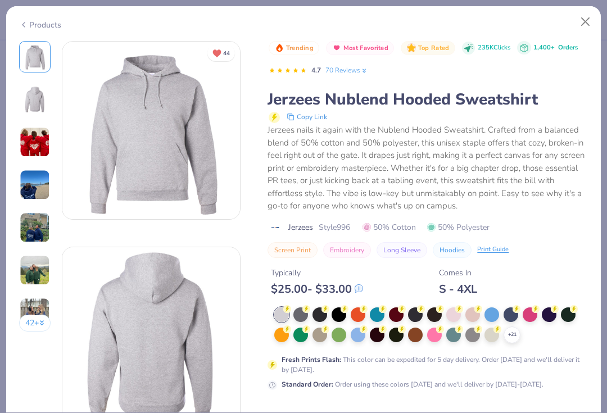
click at [0, 0] on icon at bounding box center [0, 0] width 0 height 0
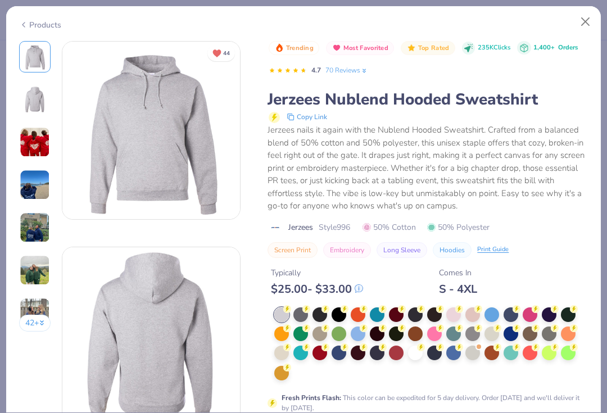
click at [341, 352] on div at bounding box center [339, 353] width 15 height 15
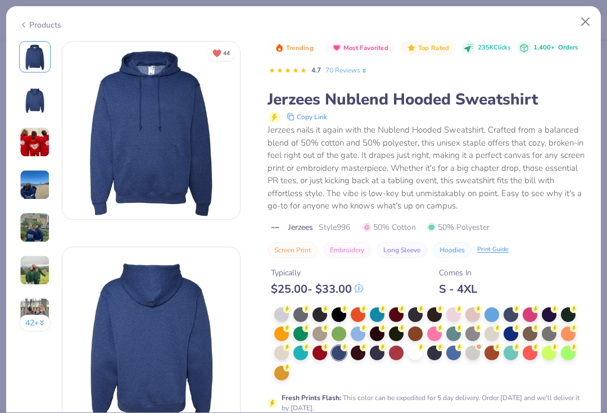
click at [512, 339] on div at bounding box center [511, 334] width 15 height 15
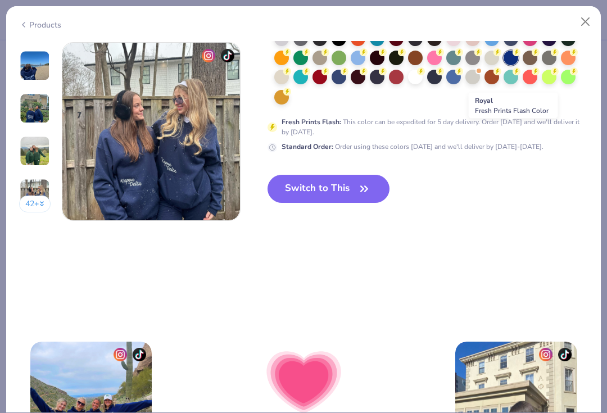
scroll to position [1238, 0]
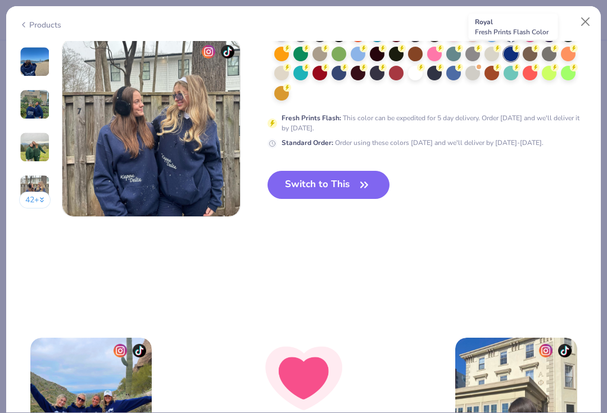
click at [344, 187] on button "Switch to This" at bounding box center [329, 185] width 122 height 28
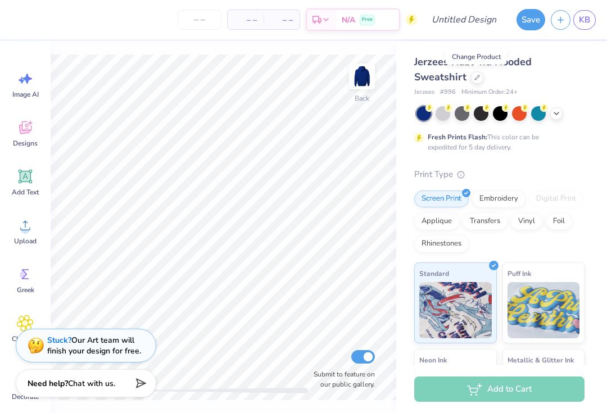
click at [28, 186] on div "Add Text" at bounding box center [25, 182] width 40 height 42
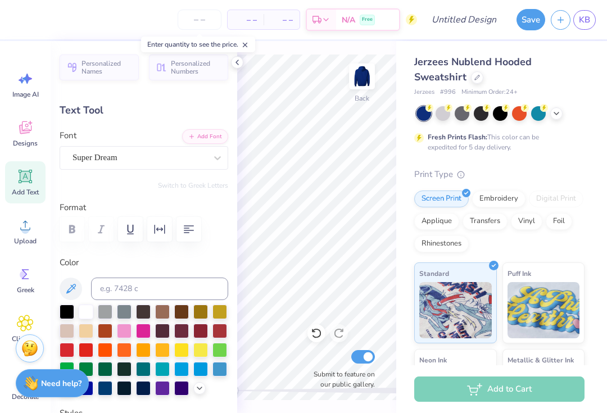
click at [476, 80] on div at bounding box center [477, 77] width 12 height 12
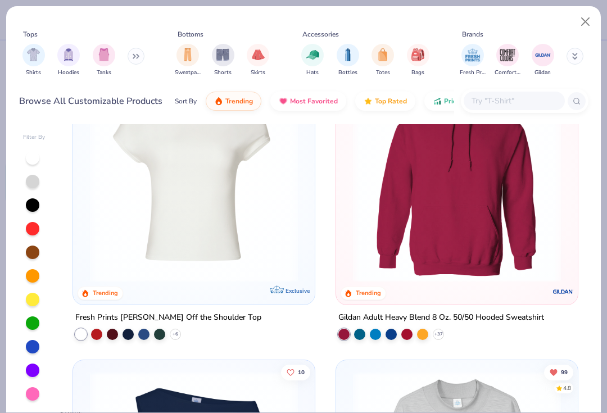
scroll to position [78, 0]
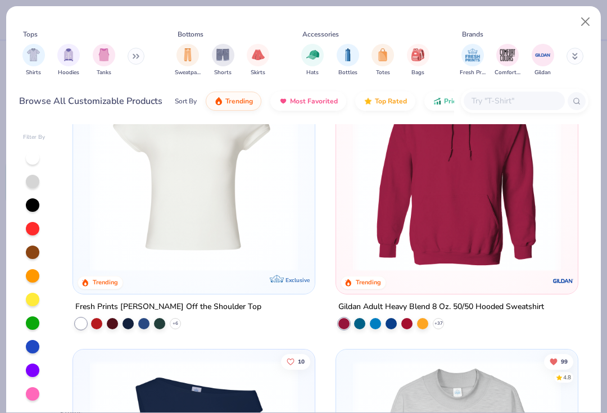
click at [488, 185] on img at bounding box center [457, 168] width 219 height 208
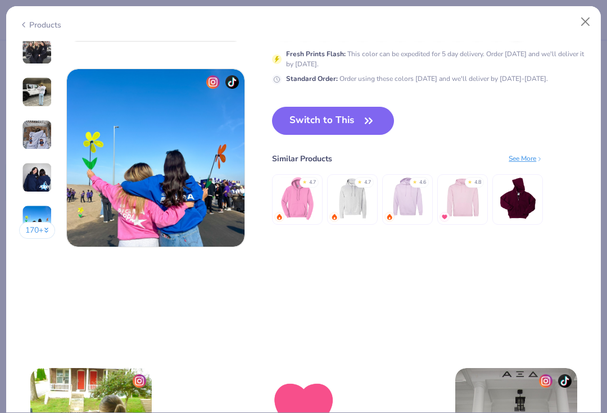
scroll to position [1200, 0]
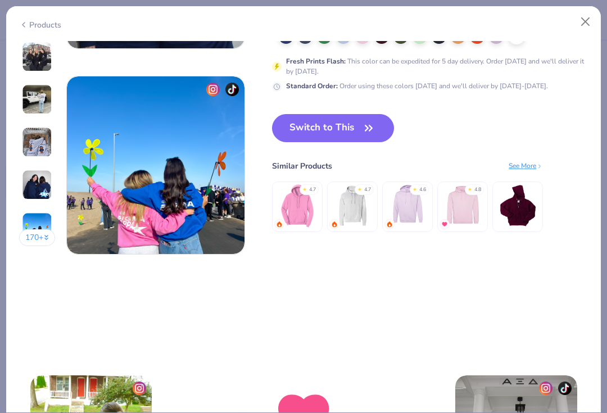
click at [348, 138] on button "Switch to This" at bounding box center [333, 128] width 122 height 28
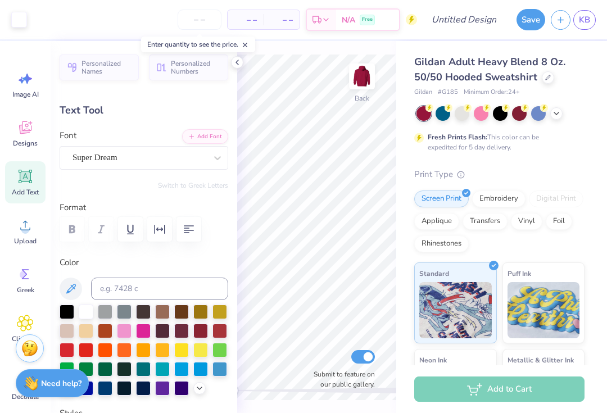
type input "3.37"
click at [545, 75] on icon at bounding box center [548, 78] width 6 height 6
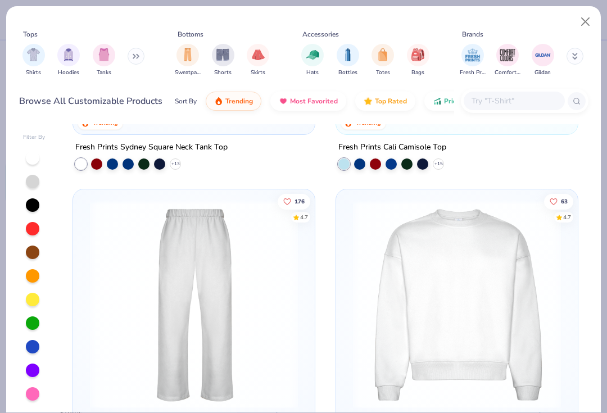
scroll to position [1112, 0]
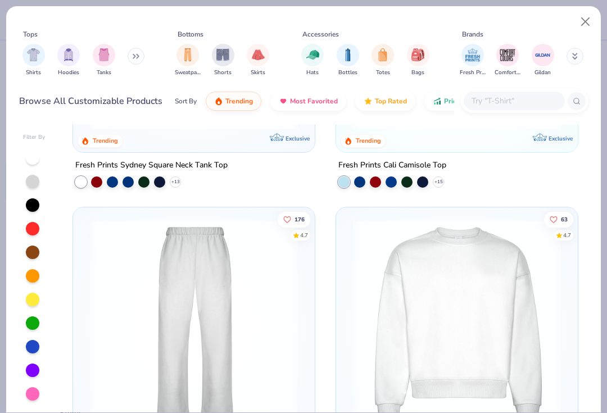
click at [394, 104] on span "Top Rated" at bounding box center [391, 101] width 32 height 9
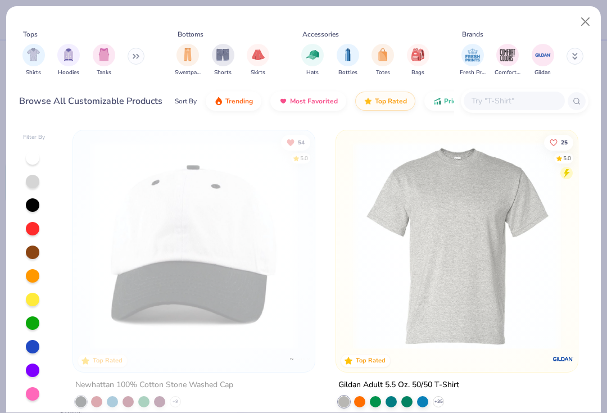
click at [69, 58] on img "filter for Hoodies" at bounding box center [68, 54] width 12 height 13
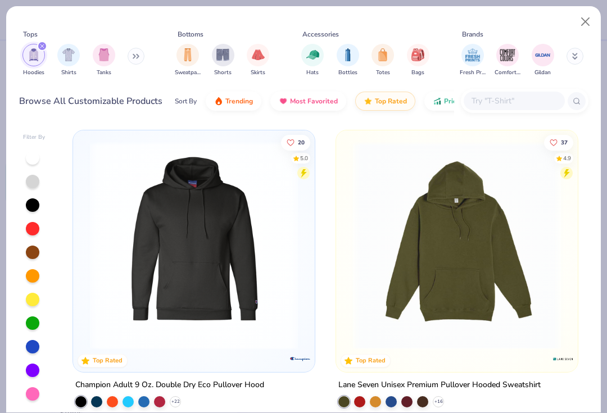
click at [139, 57] on icon at bounding box center [138, 57] width 2 height 4
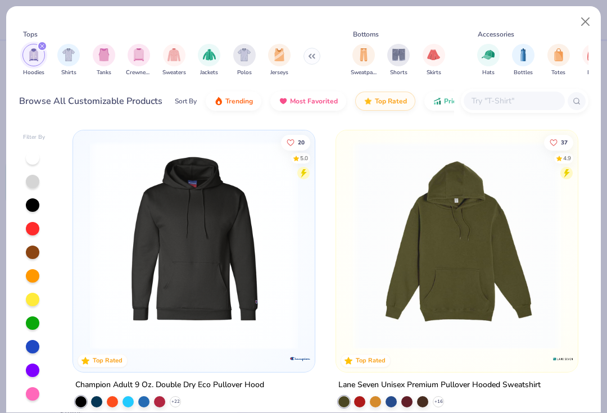
click at [136, 66] on div "Crewnecks" at bounding box center [139, 60] width 26 height 33
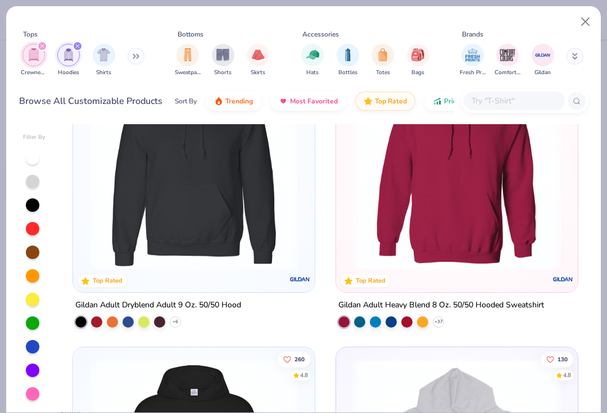
scroll to position [378, 0]
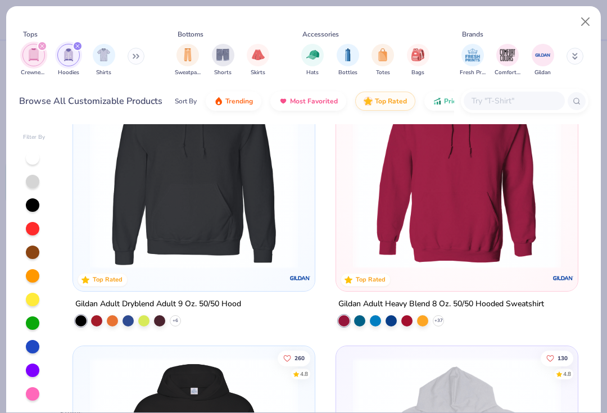
click at [500, 242] on img at bounding box center [457, 164] width 219 height 208
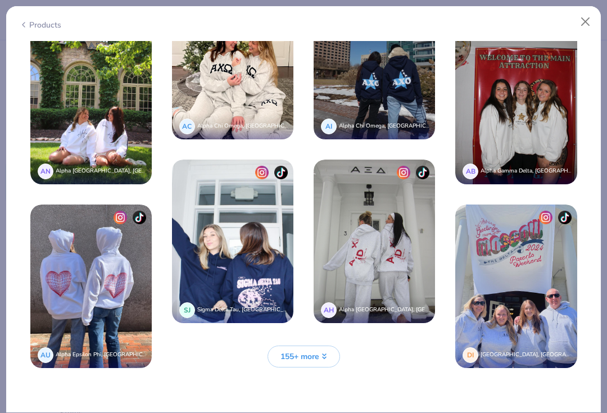
scroll to position [1952, 0]
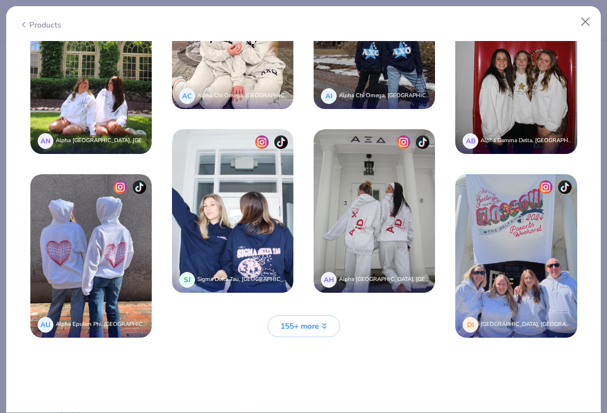
click at [311, 326] on span "155+ more" at bounding box center [300, 327] width 39 height 12
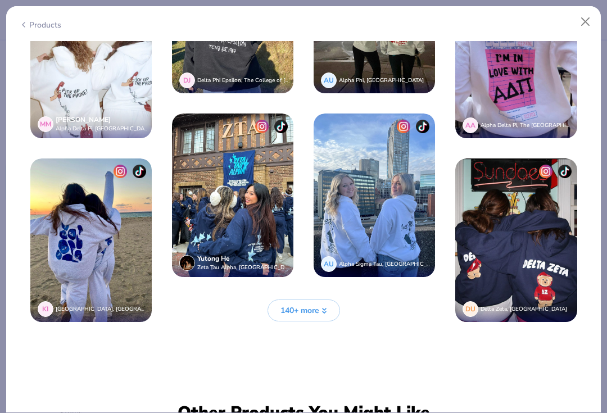
scroll to position [2709, 0]
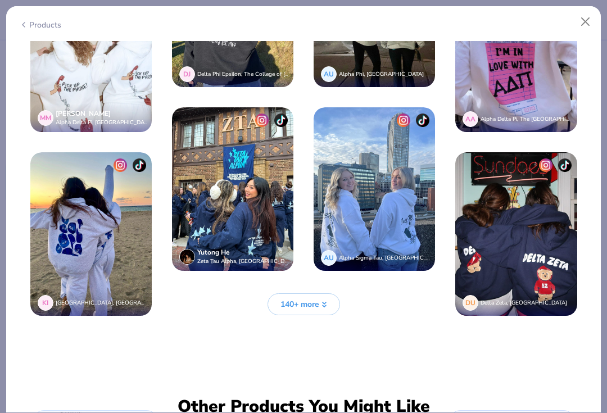
click at [308, 304] on span "140+ more" at bounding box center [300, 305] width 39 height 12
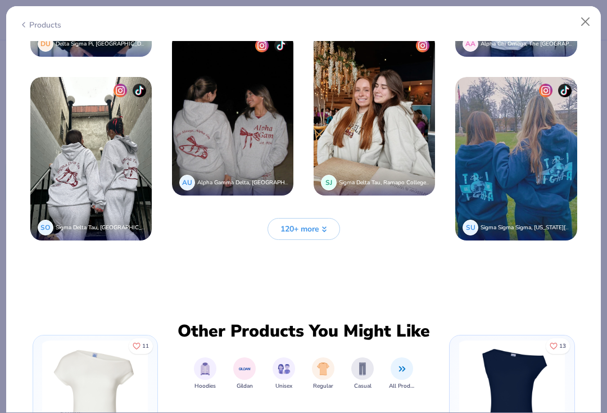
scroll to position [3527, 0]
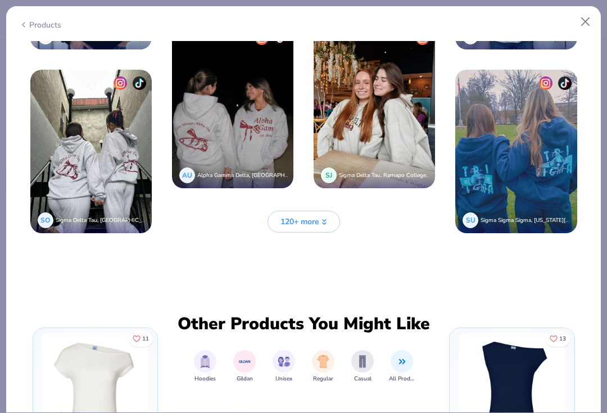
click at [306, 220] on span "120+ more" at bounding box center [300, 222] width 39 height 12
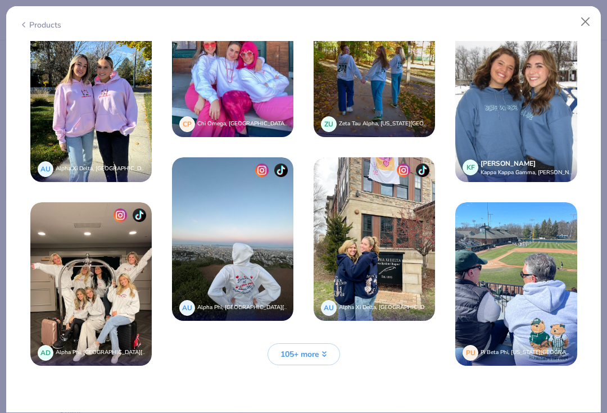
scroll to position [4182, 0]
